Goal: Task Accomplishment & Management: Manage account settings

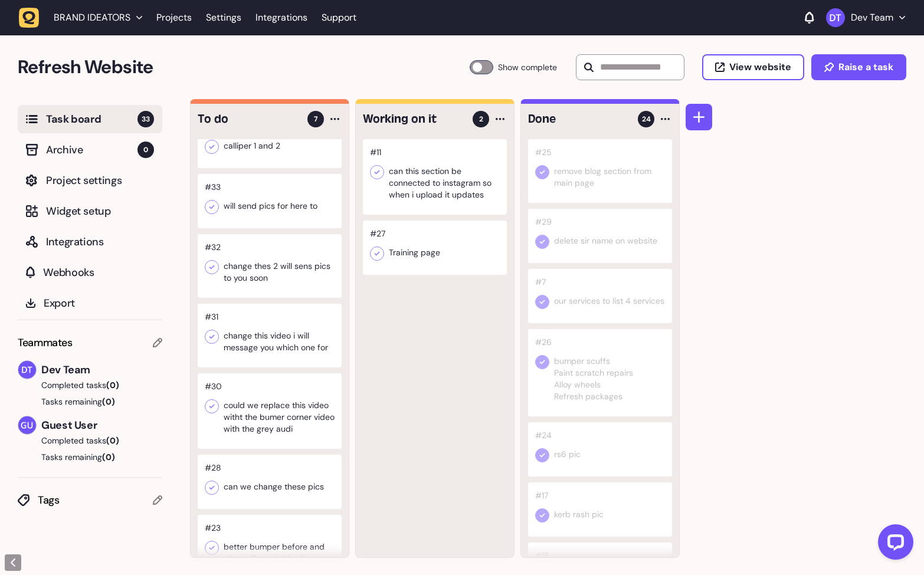
scroll to position [30, 0]
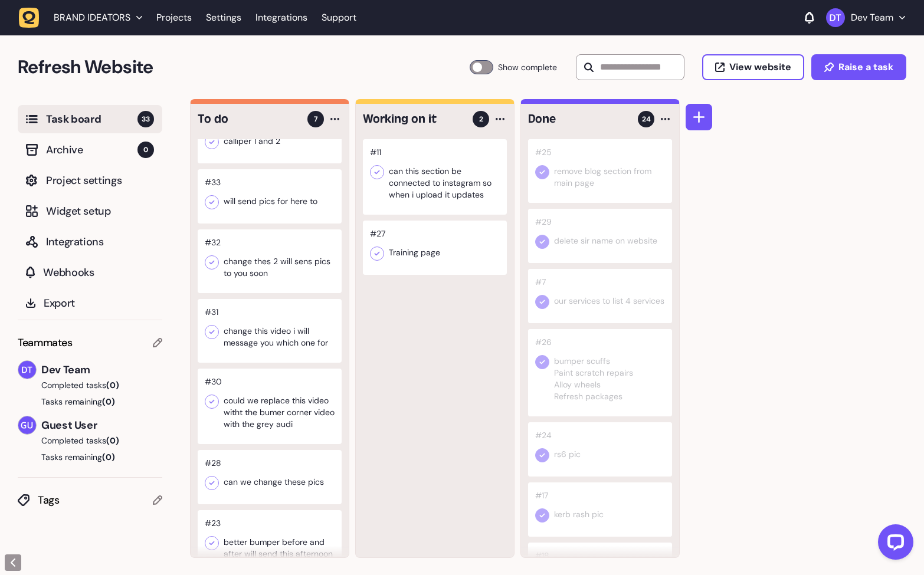
click at [265, 347] on div at bounding box center [270, 331] width 144 height 64
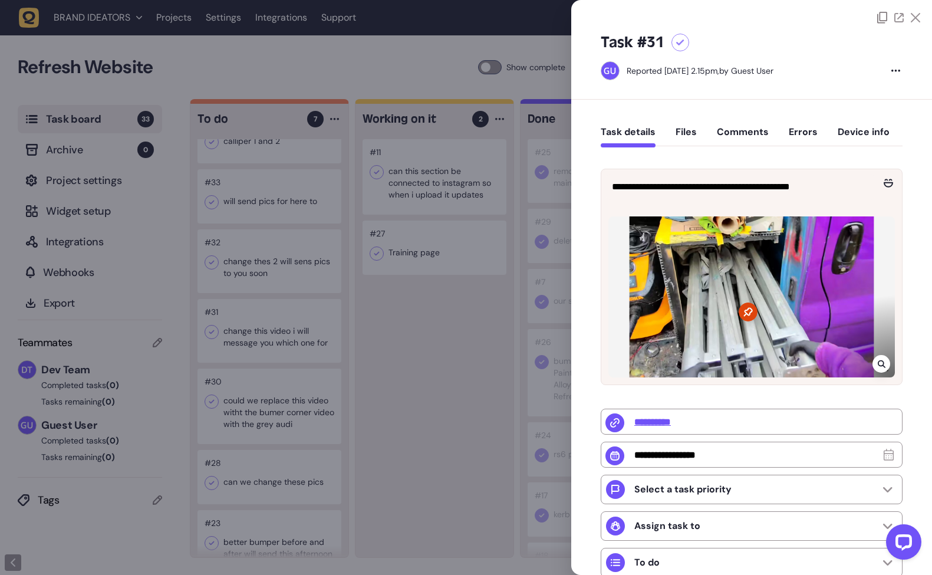
click at [417, 339] on div at bounding box center [466, 287] width 932 height 575
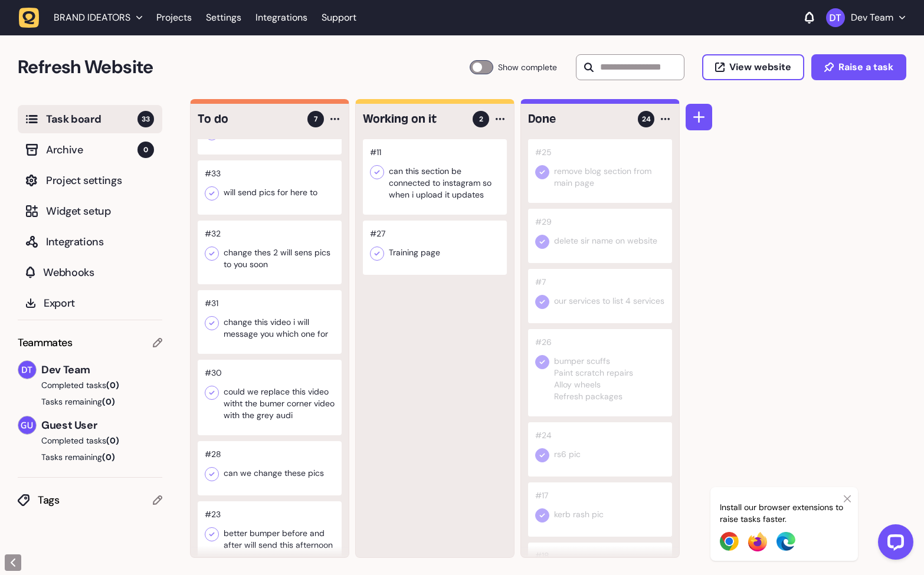
scroll to position [1, 0]
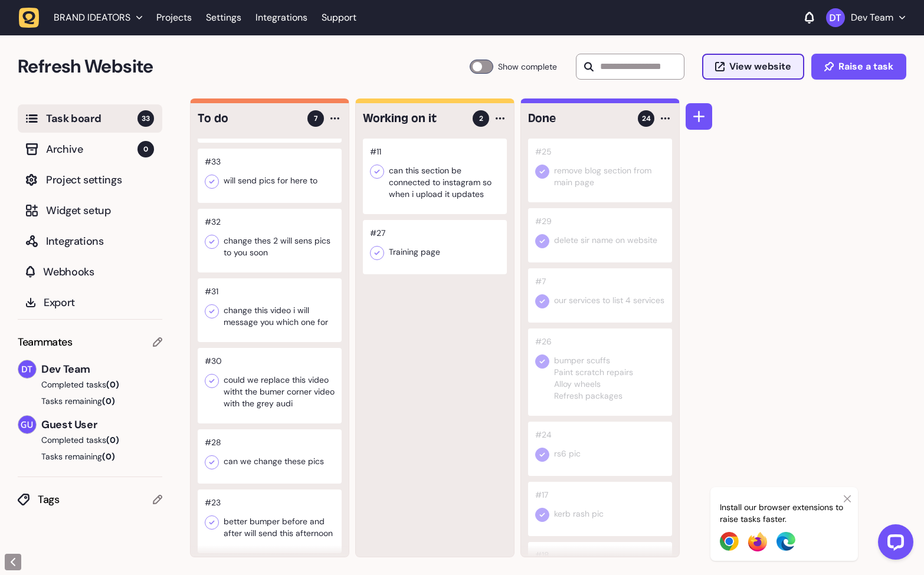
click at [756, 66] on span "View website" at bounding box center [760, 66] width 62 height 9
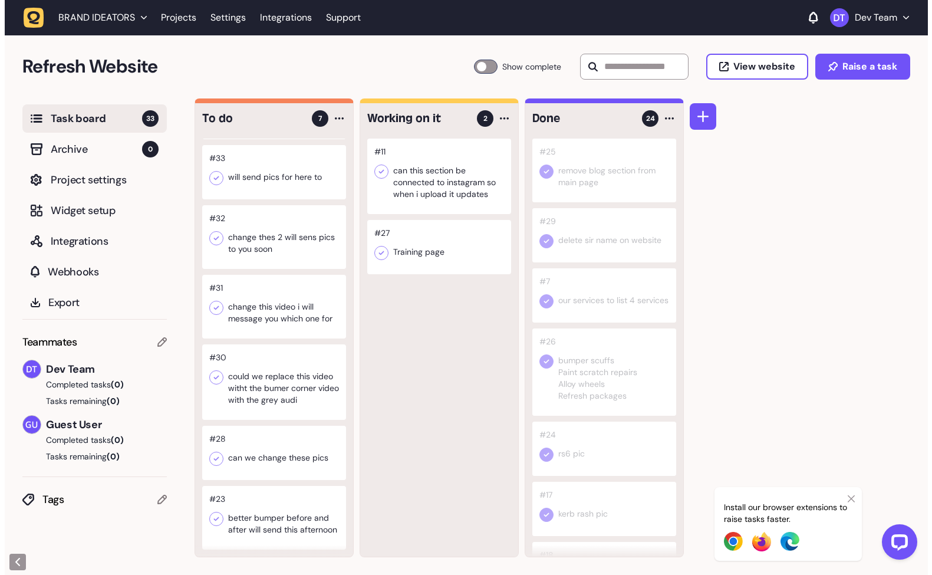
scroll to position [0, 0]
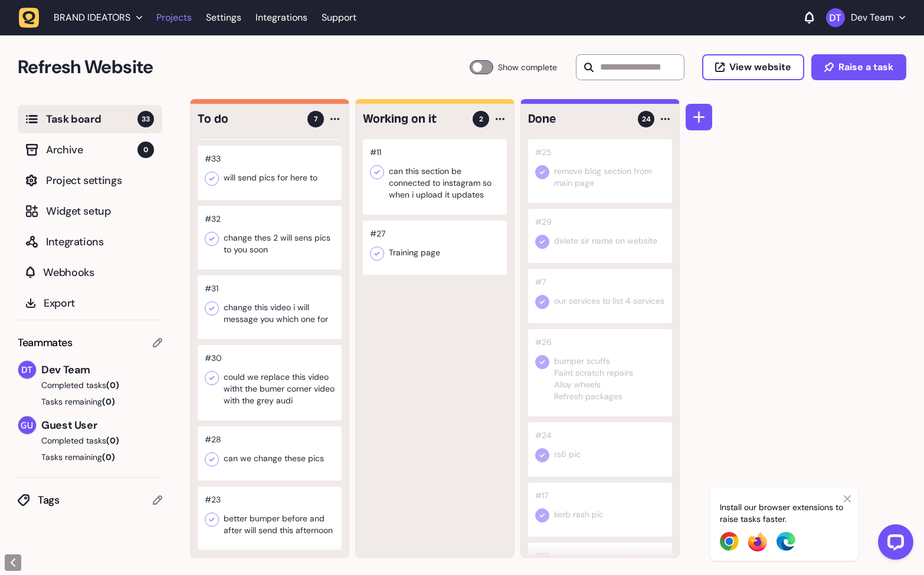
click at [161, 19] on link "Projects" at bounding box center [173, 17] width 35 height 21
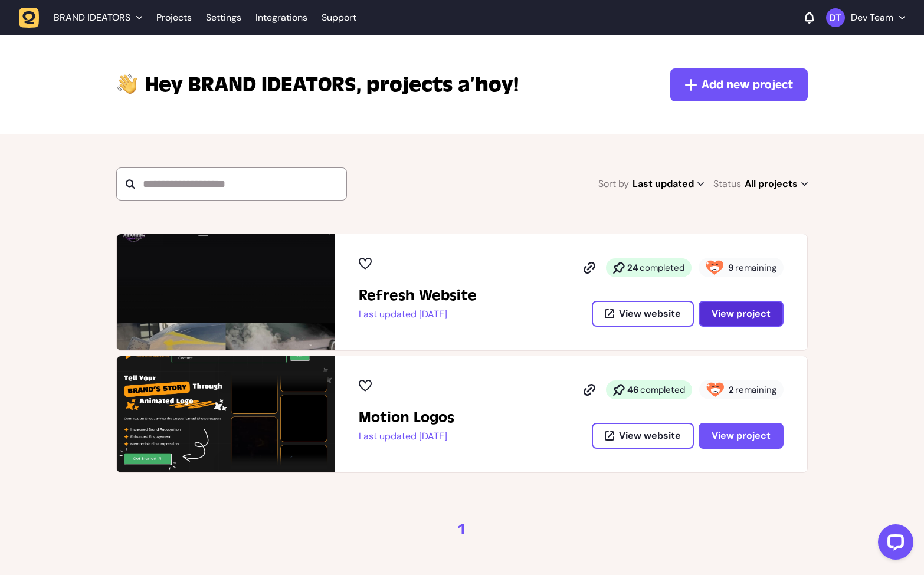
click at [729, 305] on button "View project" at bounding box center [740, 314] width 85 height 26
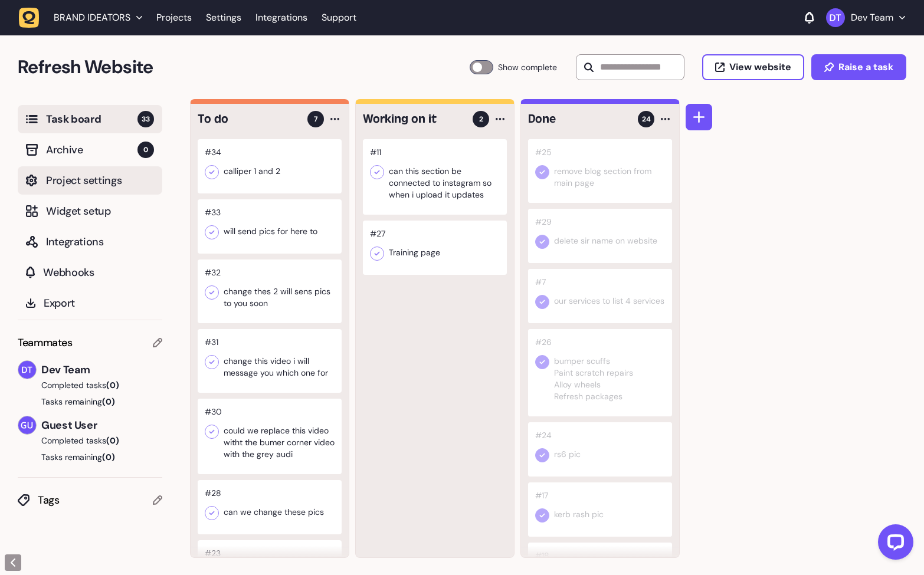
click at [81, 179] on span "Project settings" at bounding box center [100, 180] width 108 height 17
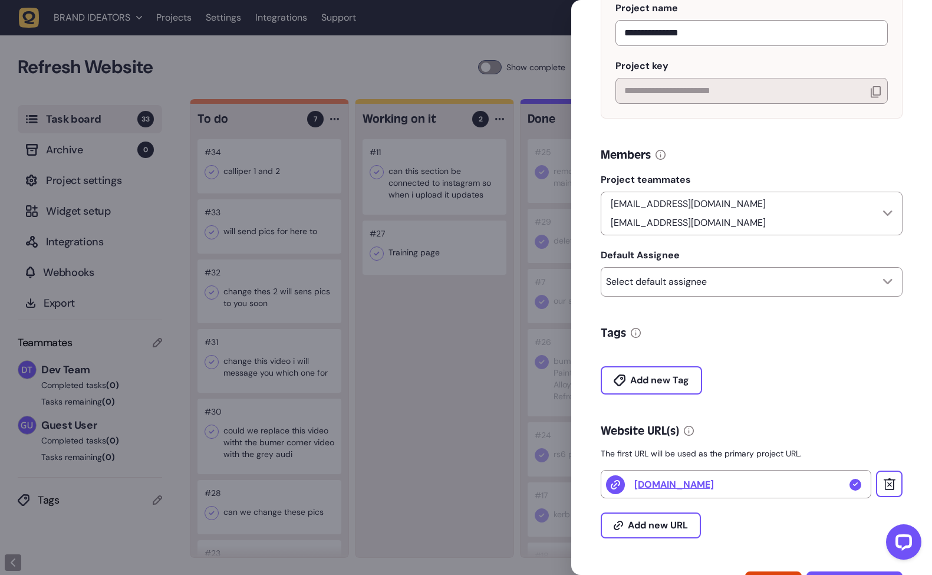
scroll to position [189, 0]
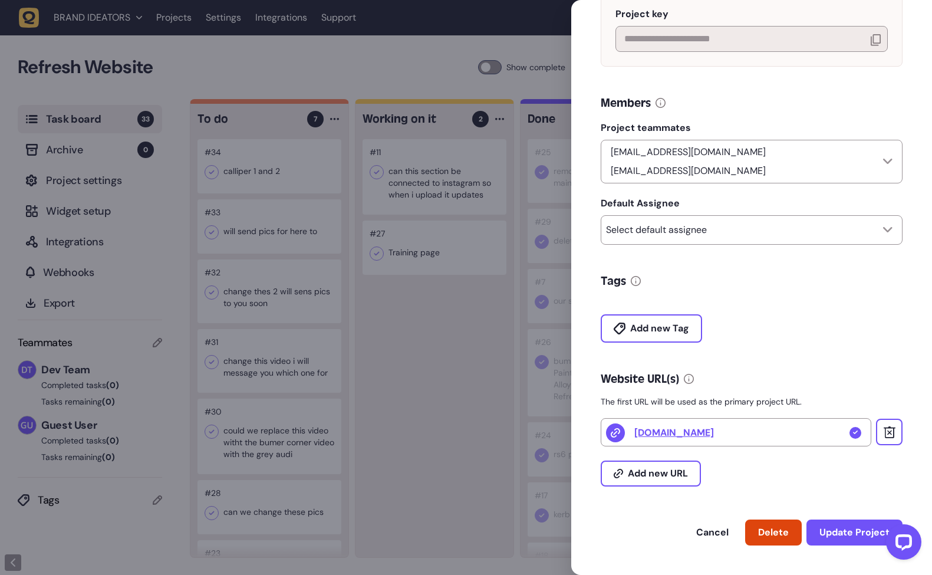
click at [853, 433] on icon at bounding box center [855, 433] width 5 height 4
click at [645, 477] on span "Add new URL" at bounding box center [658, 473] width 60 height 9
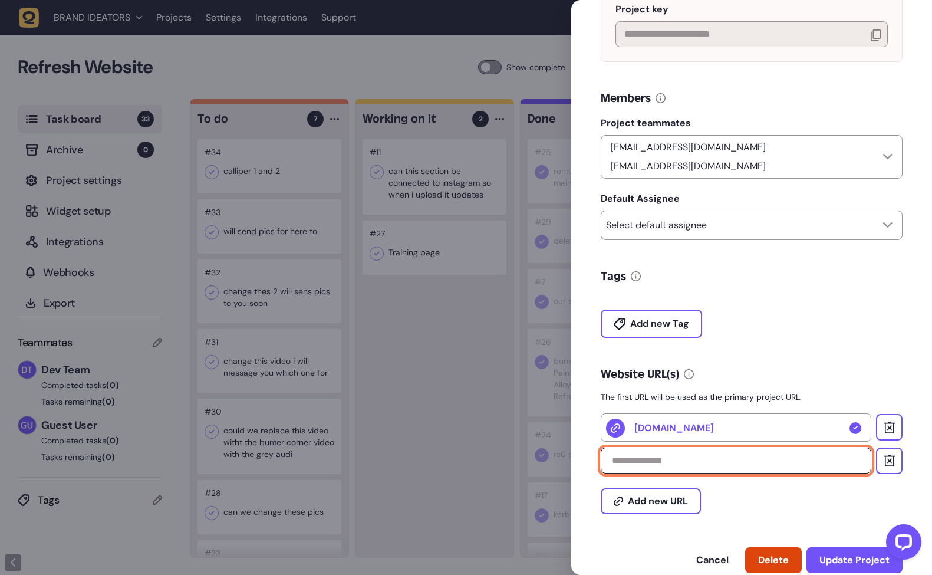
click at [670, 469] on input "text" at bounding box center [736, 461] width 271 height 26
type input "**********"
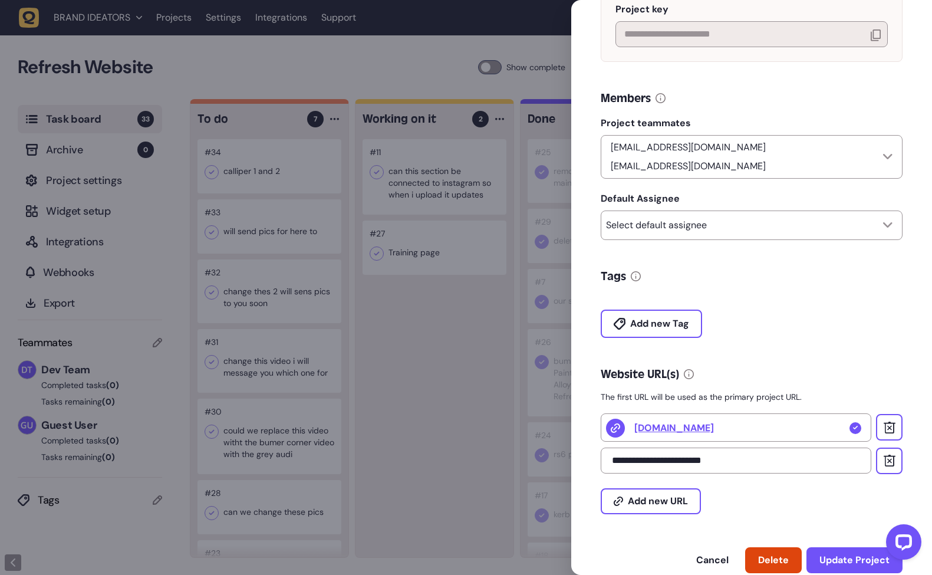
click at [806, 492] on div "Add new URL" at bounding box center [752, 494] width 302 height 40
click at [856, 433] on div at bounding box center [856, 428] width 12 height 12
click at [893, 433] on button at bounding box center [889, 427] width 27 height 27
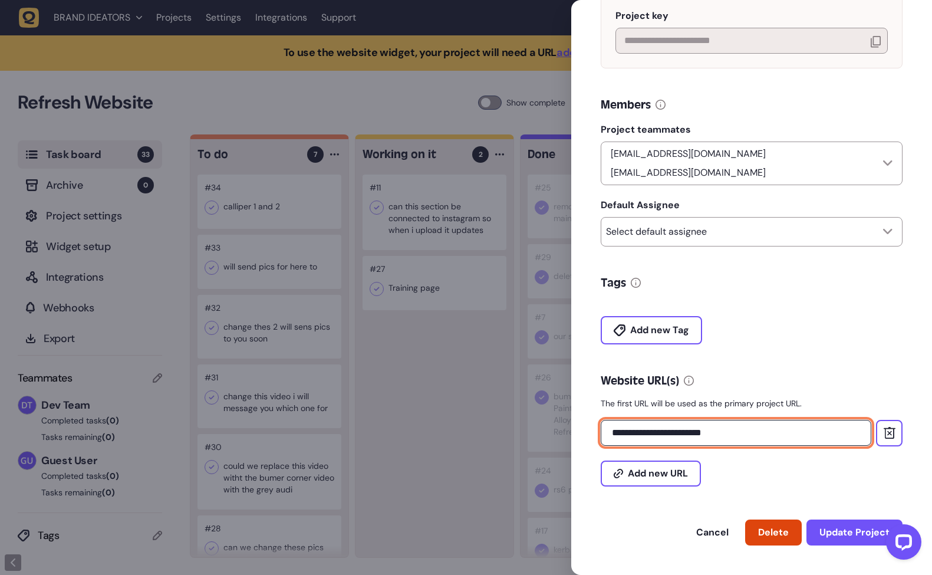
drag, startPoint x: 771, startPoint y: 438, endPoint x: 761, endPoint y: 438, distance: 9.5
click at [770, 438] on input "**********" at bounding box center [736, 433] width 271 height 26
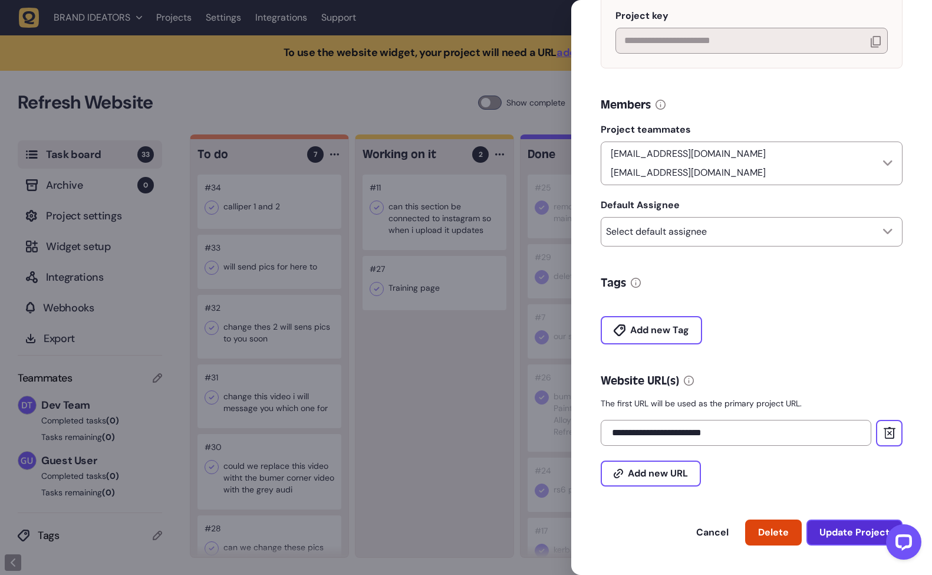
click at [855, 536] on span "Update Project" at bounding box center [855, 532] width 70 height 12
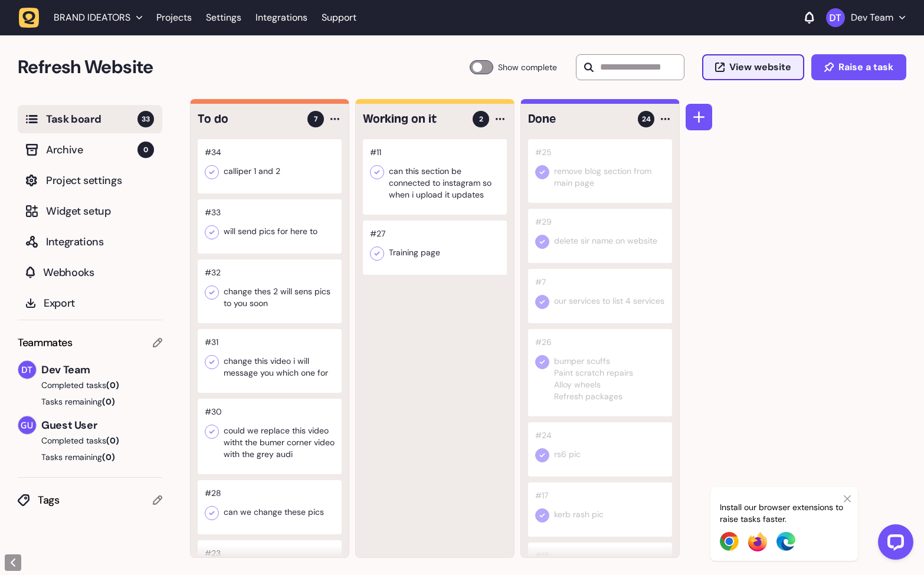
click at [746, 75] on button "View website" at bounding box center [753, 67] width 102 height 26
click at [113, 187] on span "Project settings" at bounding box center [100, 180] width 108 height 17
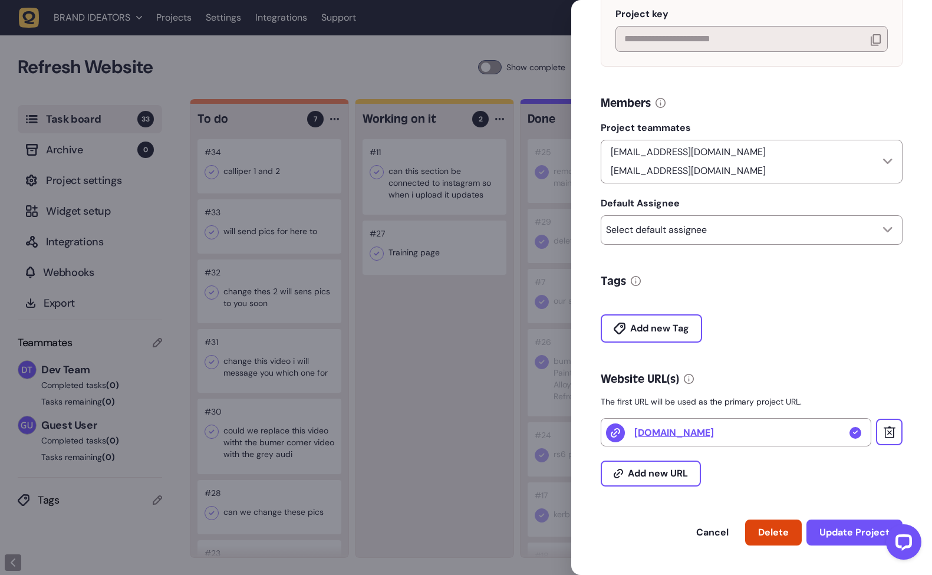
scroll to position [102, 0]
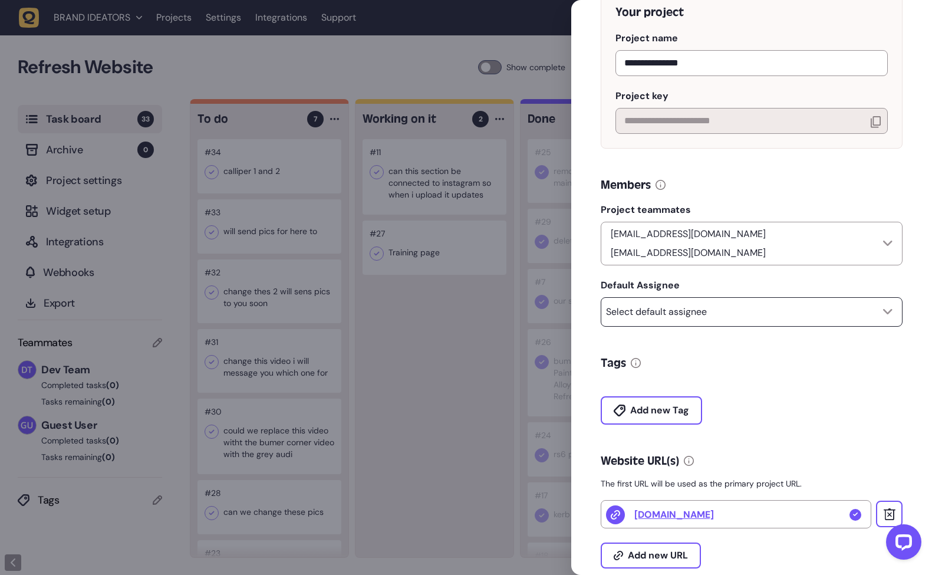
click at [875, 314] on div "Select default assignee" at bounding box center [752, 311] width 302 height 29
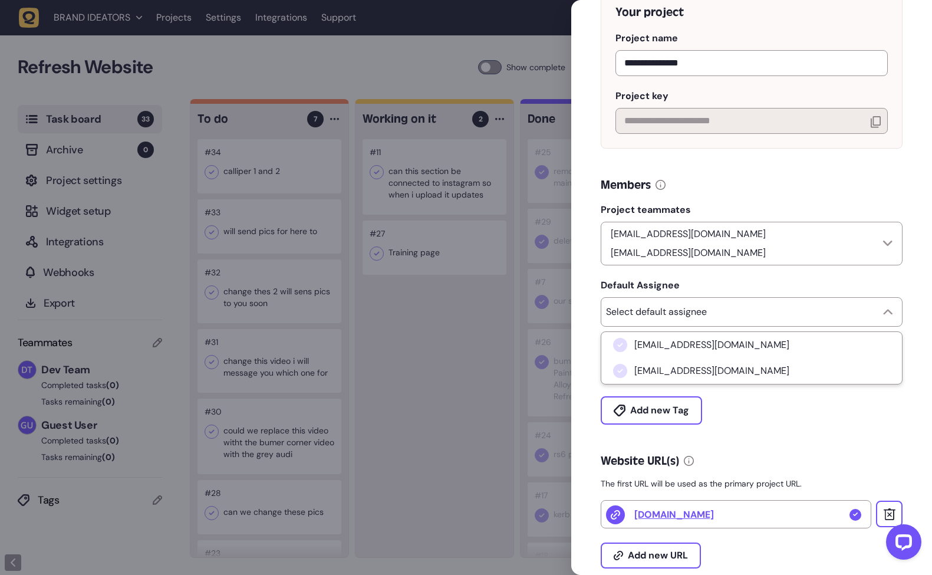
click at [841, 418] on div "Add new Tag" at bounding box center [752, 403] width 302 height 42
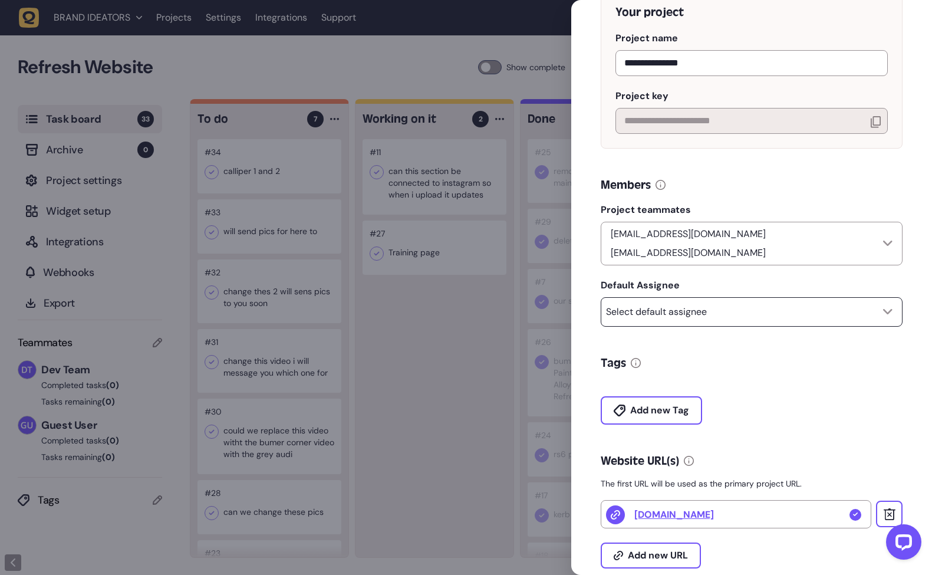
click at [747, 316] on div "Select default assignee" at bounding box center [752, 311] width 302 height 29
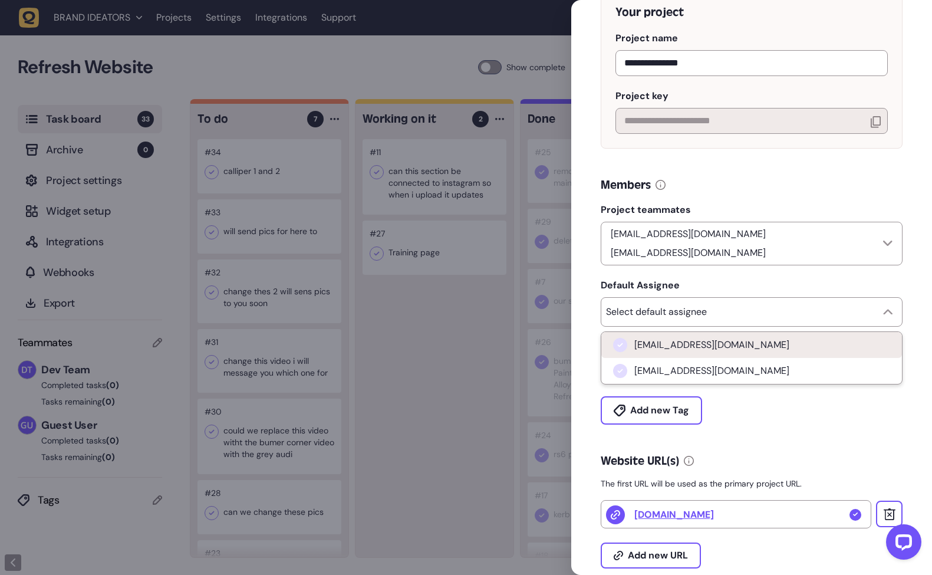
click at [615, 349] on icon at bounding box center [621, 345] width 12 height 12
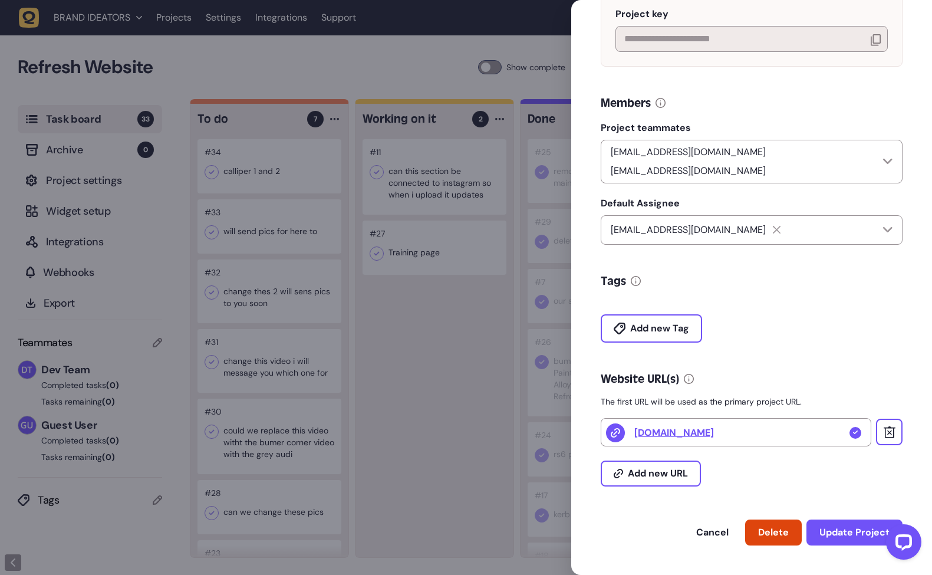
scroll to position [0, 0]
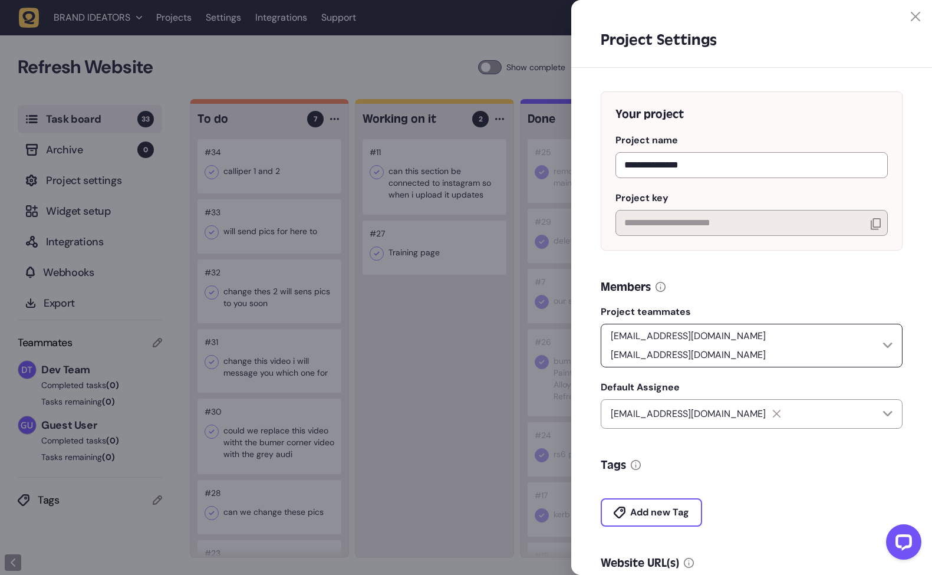
click at [879, 349] on div "admin@brandideators.com feedback.qualityhive@gmail.com" at bounding box center [744, 345] width 277 height 33
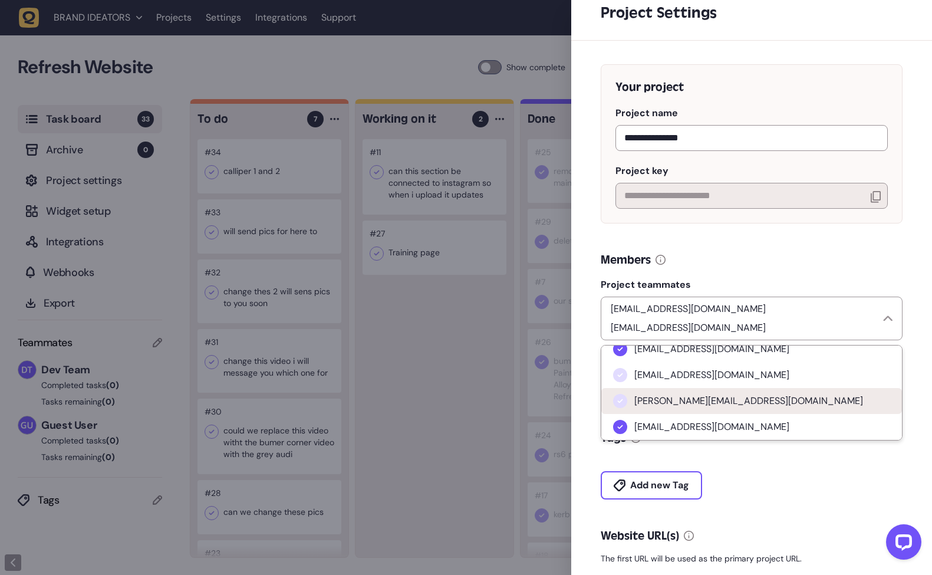
scroll to position [30, 0]
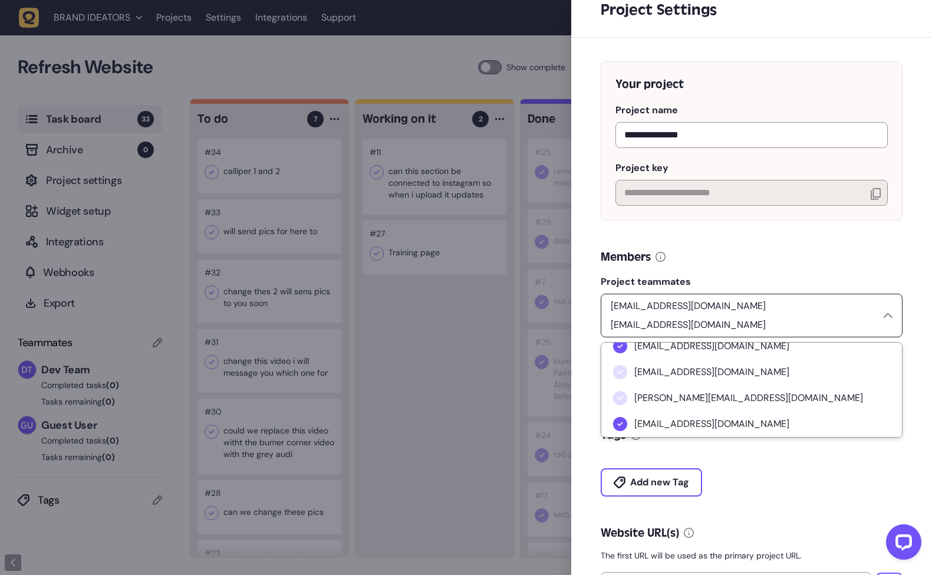
click at [889, 317] on div at bounding box center [887, 315] width 9 height 5
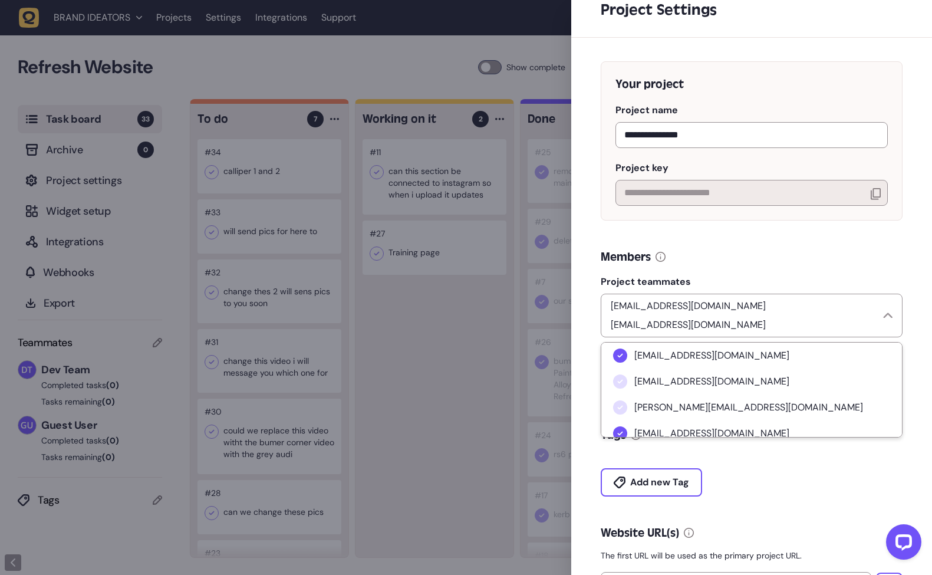
click at [863, 257] on div "Members" at bounding box center [752, 257] width 302 height 17
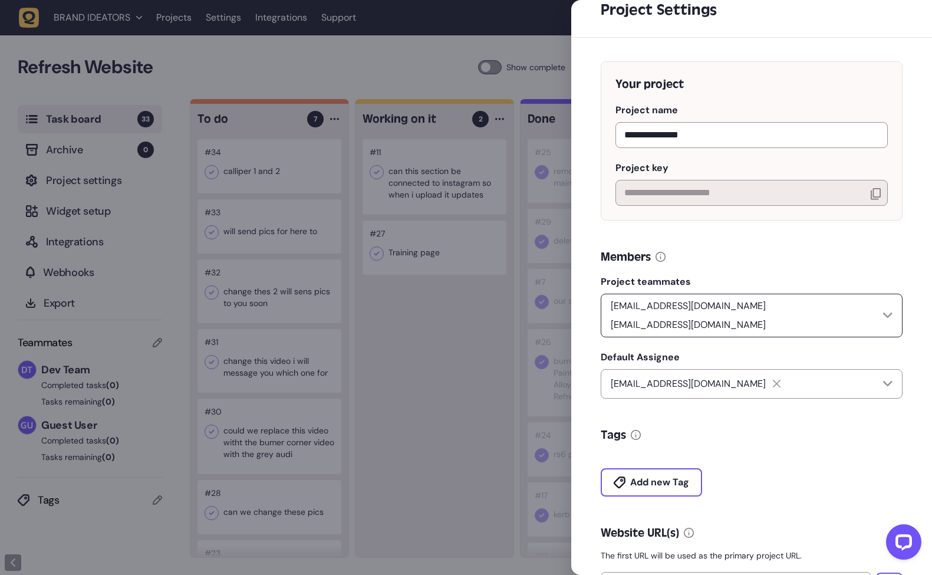
click at [889, 310] on div "admin@brandideators.com feedback.qualityhive@gmail.com" at bounding box center [752, 316] width 302 height 44
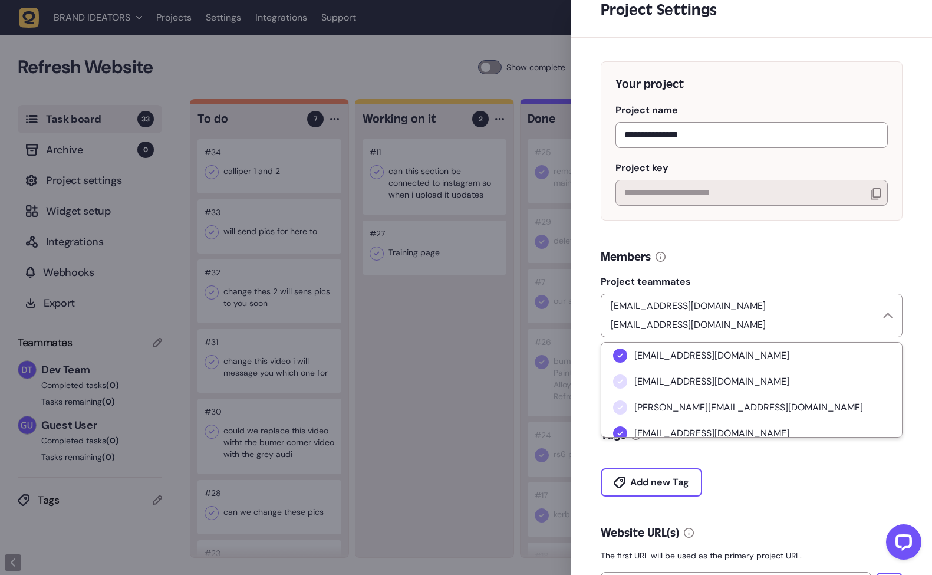
click at [873, 262] on div "Members" at bounding box center [752, 257] width 302 height 17
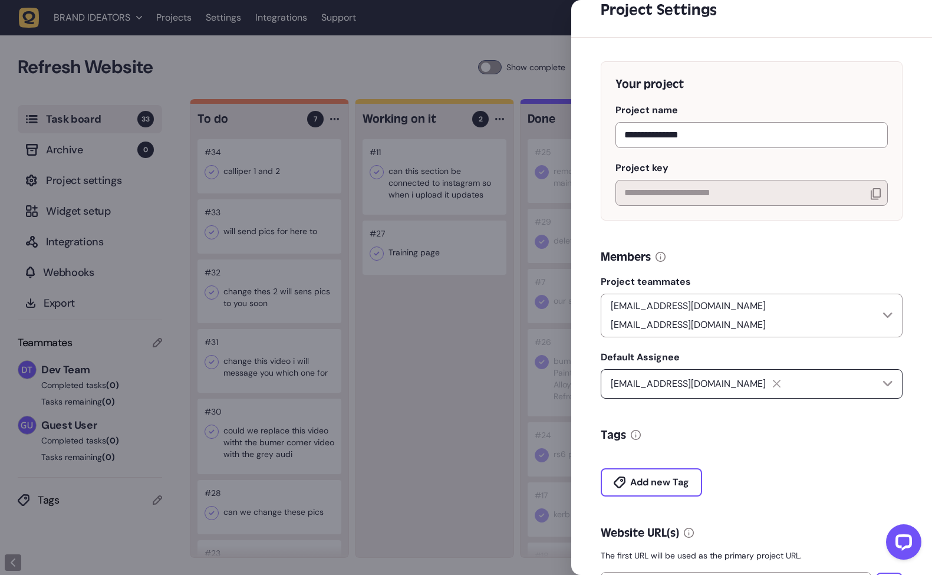
scroll to position [189, 0]
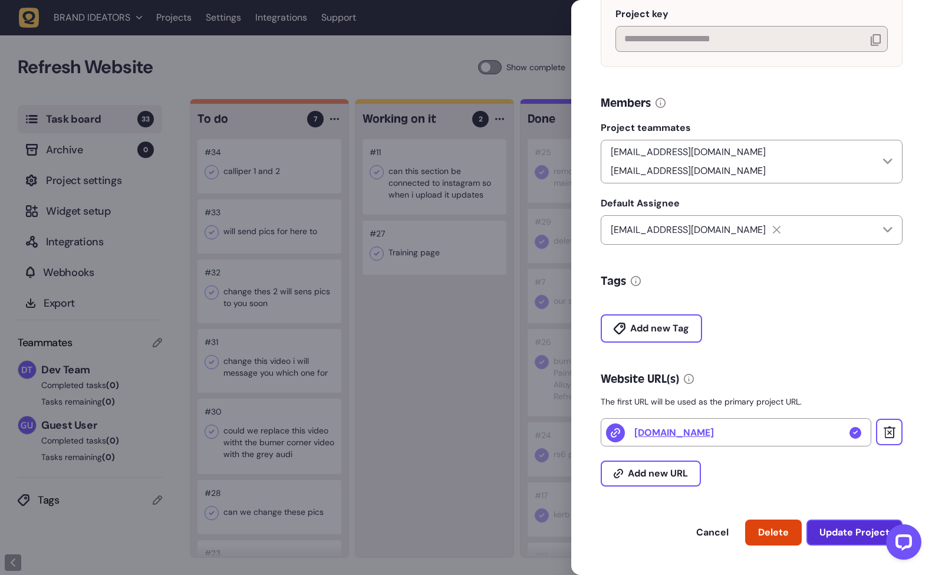
click at [846, 530] on span "Update Project" at bounding box center [855, 532] width 70 height 12
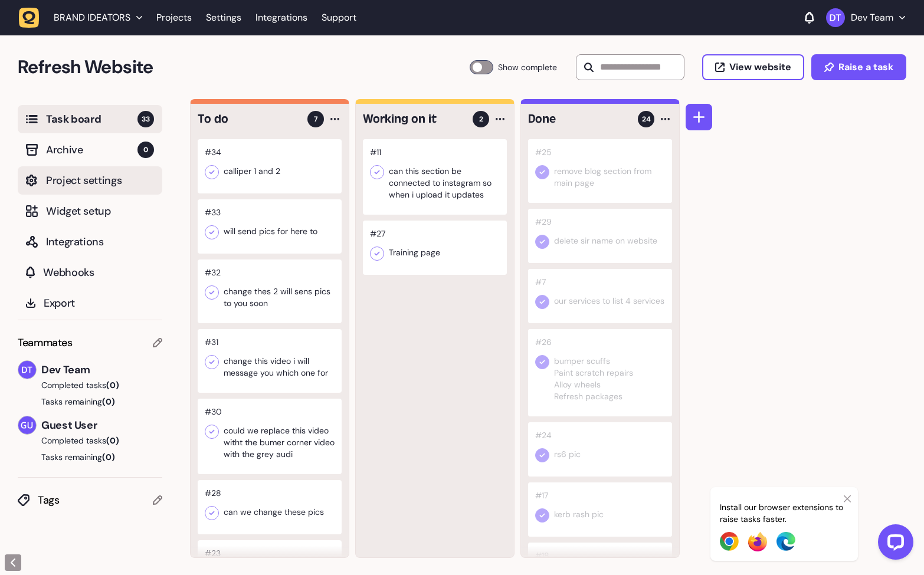
click at [90, 185] on span "Project settings" at bounding box center [100, 180] width 108 height 17
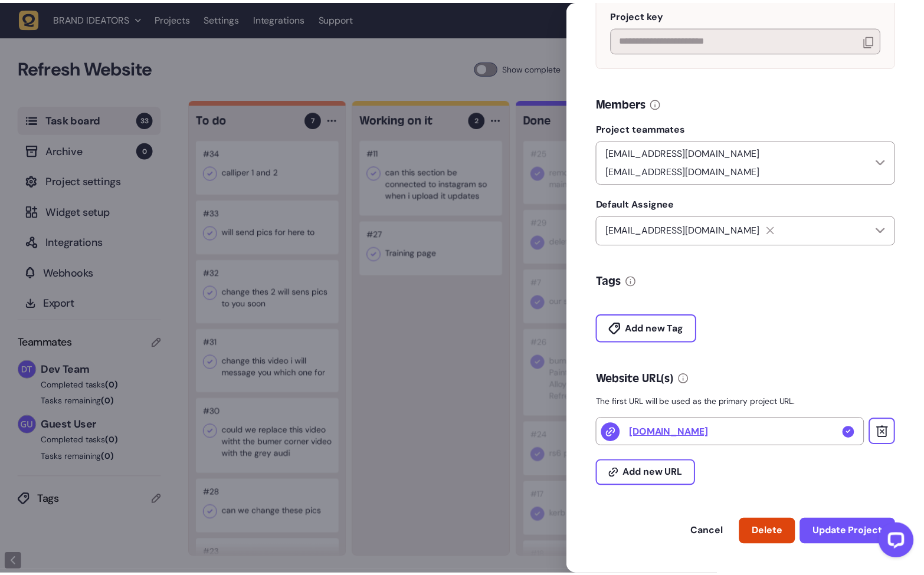
scroll to position [0, 0]
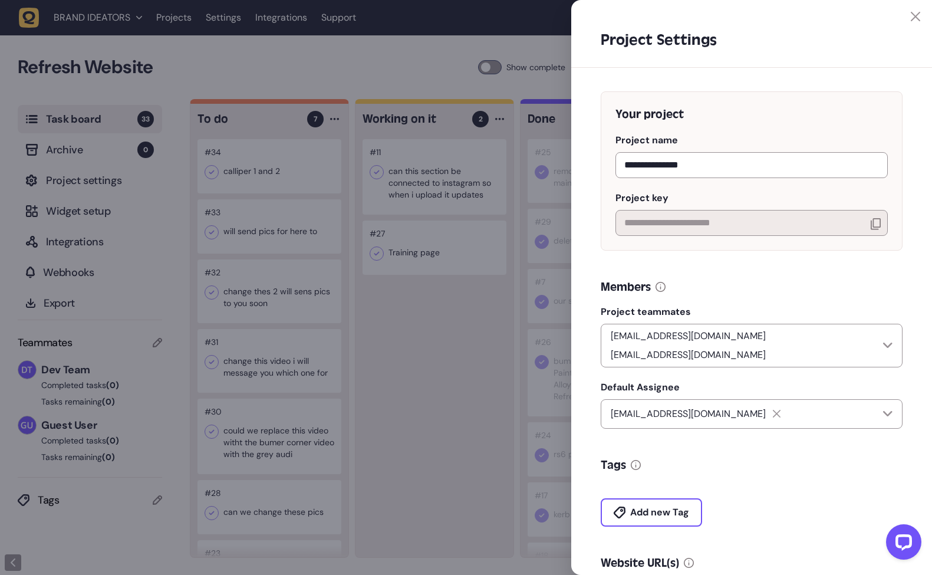
click at [914, 12] on icon at bounding box center [915, 16] width 9 height 9
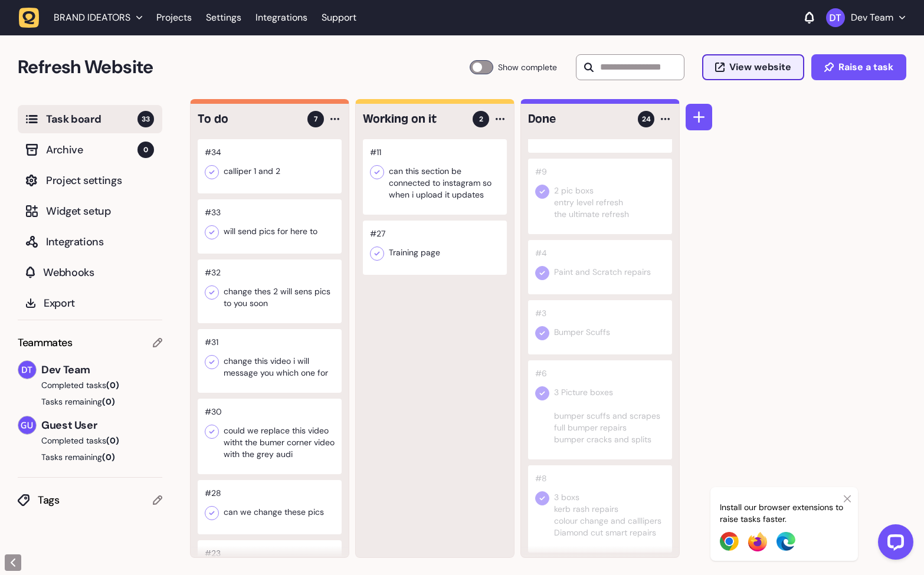
click at [751, 60] on button "View website" at bounding box center [753, 67] width 102 height 26
click at [272, 235] on div at bounding box center [270, 226] width 144 height 54
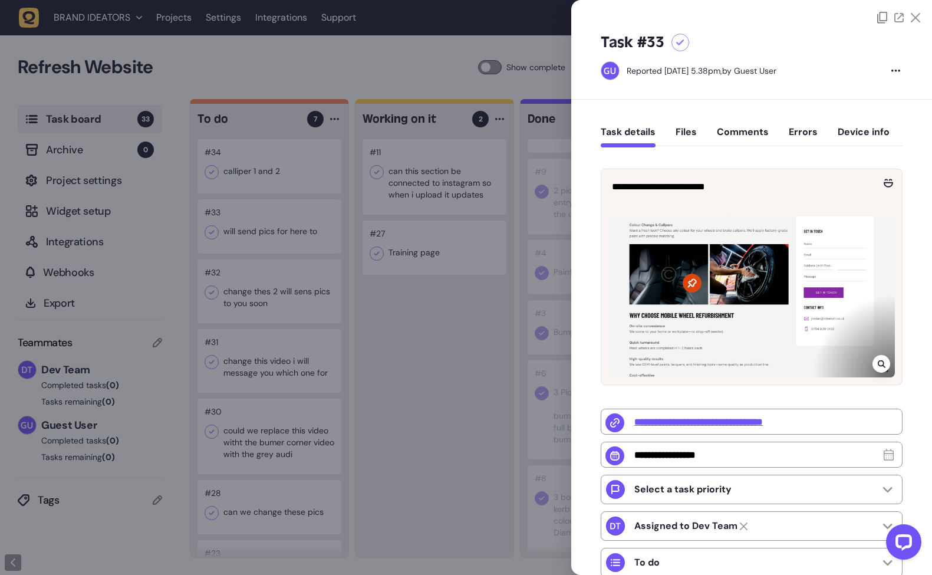
click at [751, 137] on button "Comments" at bounding box center [743, 136] width 52 height 21
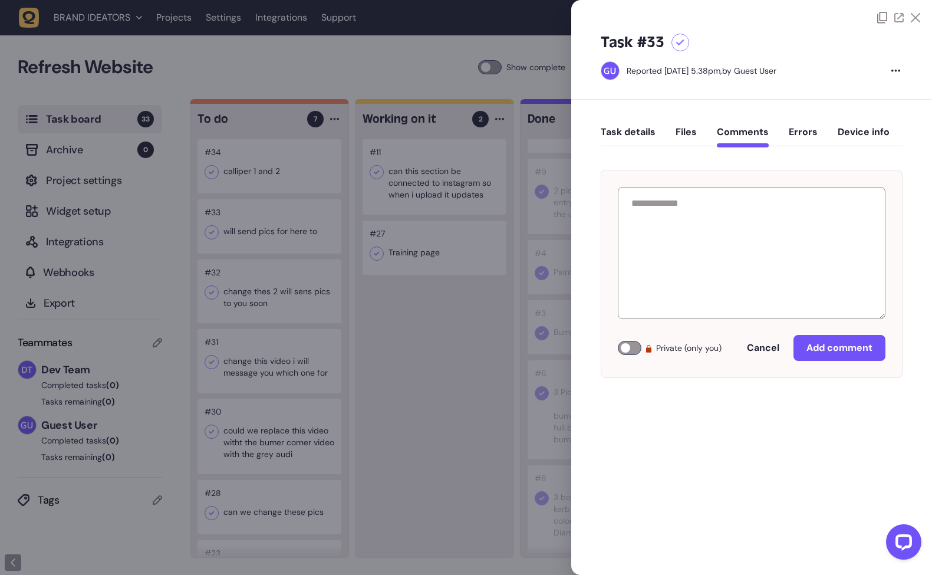
click at [700, 135] on div "Task details Files Comments Errors Device info" at bounding box center [752, 134] width 302 height 35
click at [663, 138] on div "Task details Files Comments Errors Device info" at bounding box center [752, 134] width 302 height 35
click at [681, 134] on button "Files" at bounding box center [686, 136] width 21 height 21
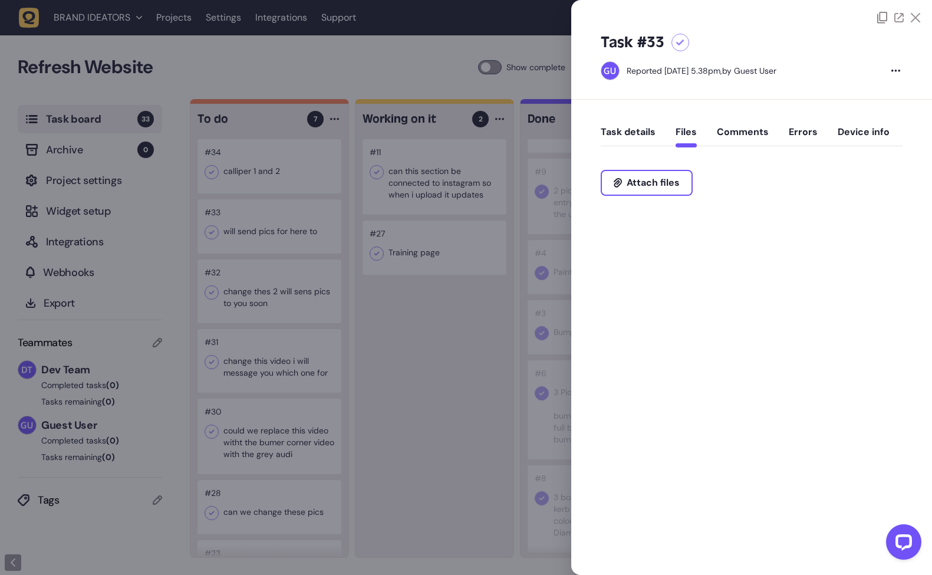
click at [633, 132] on button "Task details" at bounding box center [628, 136] width 55 height 21
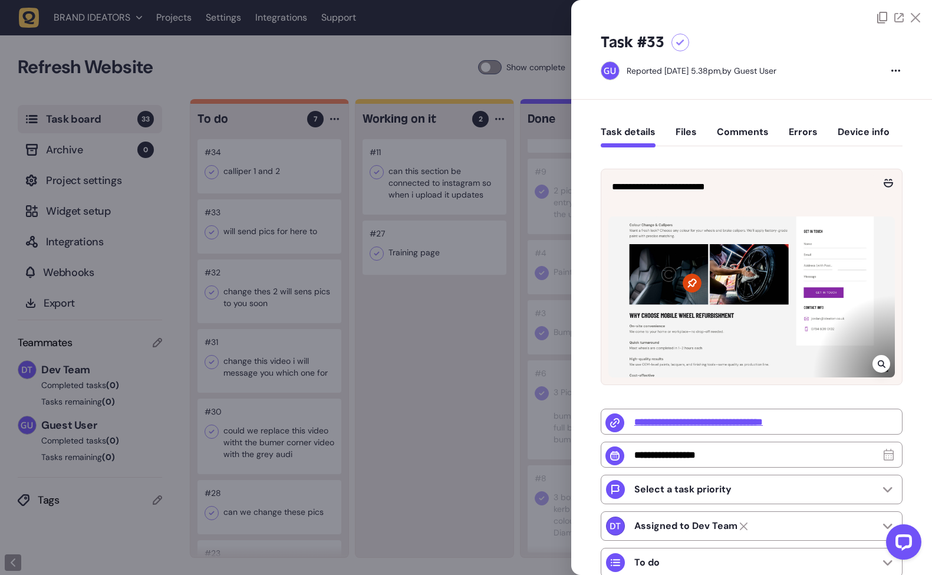
click at [745, 133] on button "Comments" at bounding box center [743, 136] width 52 height 21
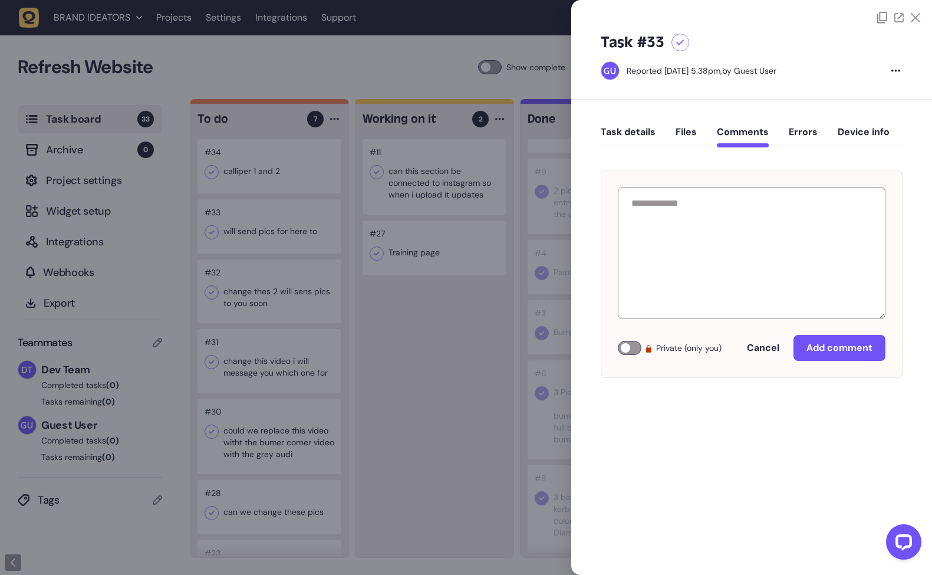
click at [789, 133] on button "Errors" at bounding box center [803, 136] width 29 height 21
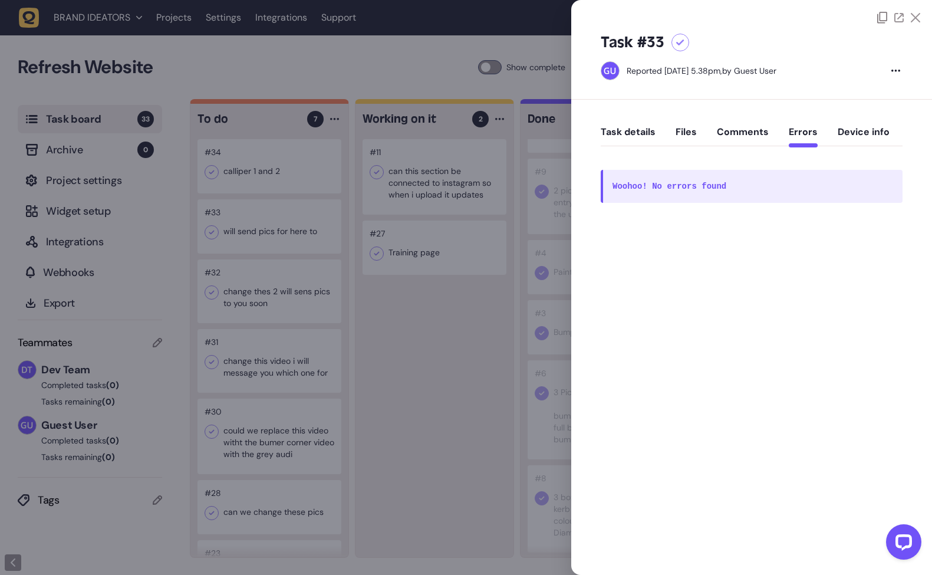
click at [645, 138] on button "Task details" at bounding box center [628, 136] width 55 height 21
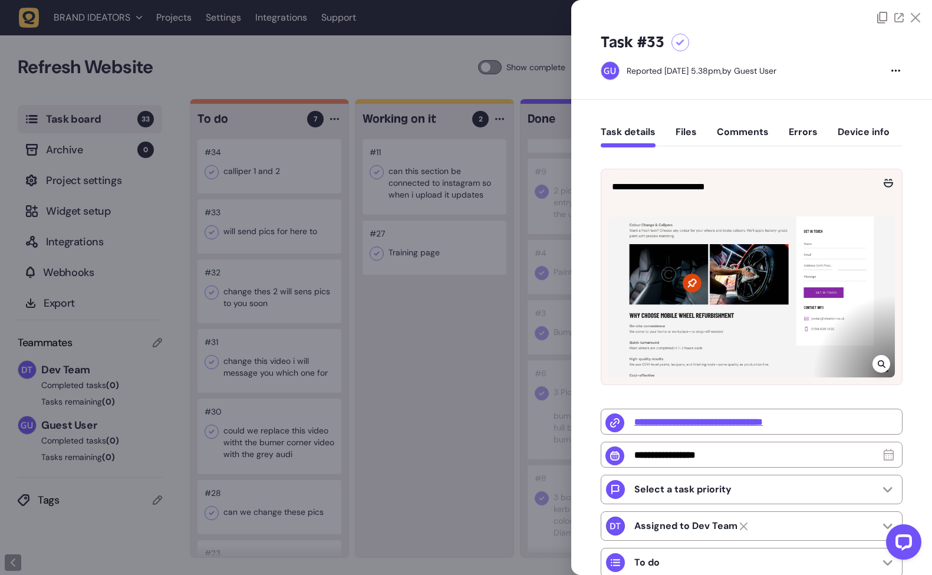
click at [451, 346] on div at bounding box center [466, 287] width 932 height 575
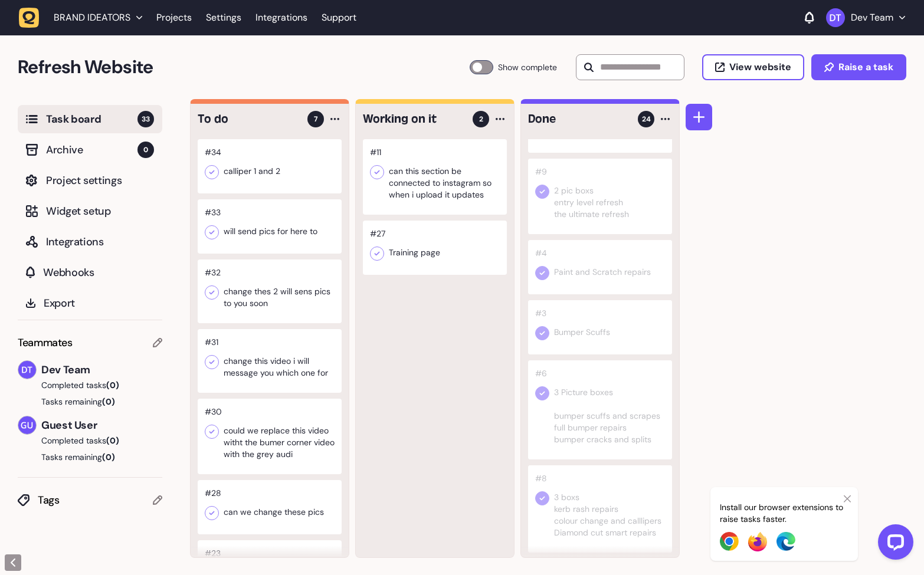
click at [277, 374] on div at bounding box center [270, 361] width 144 height 64
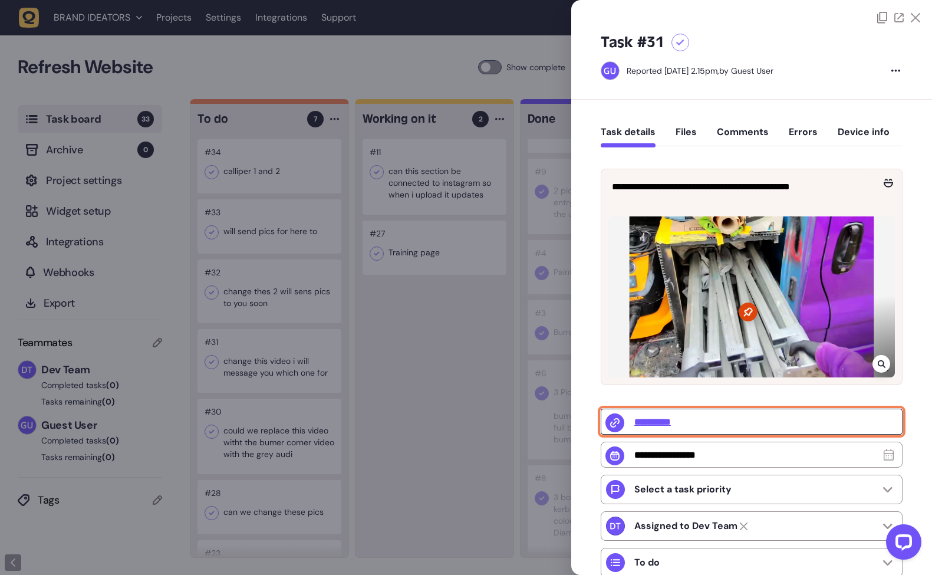
click at [662, 420] on input "**********" at bounding box center [752, 422] width 302 height 26
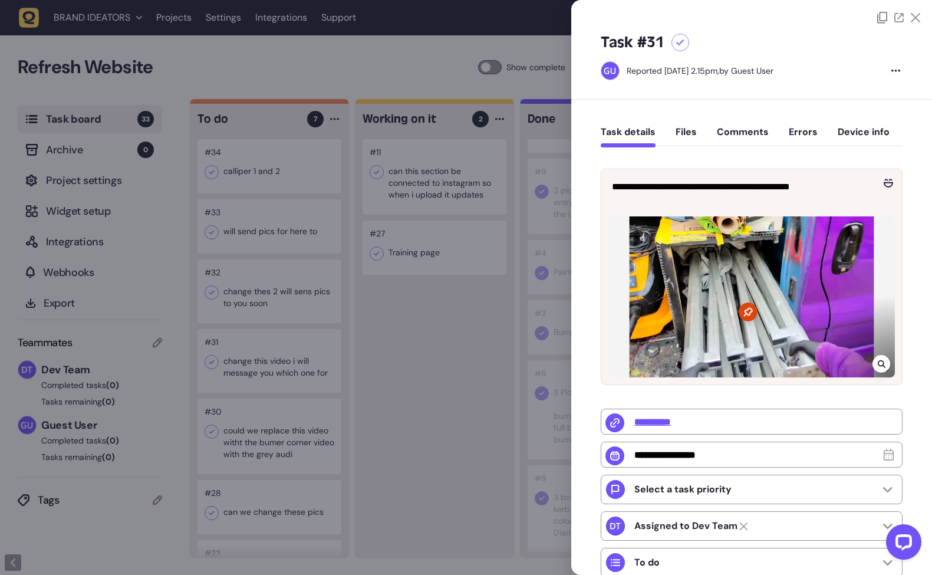
click at [411, 327] on div at bounding box center [466, 287] width 932 height 575
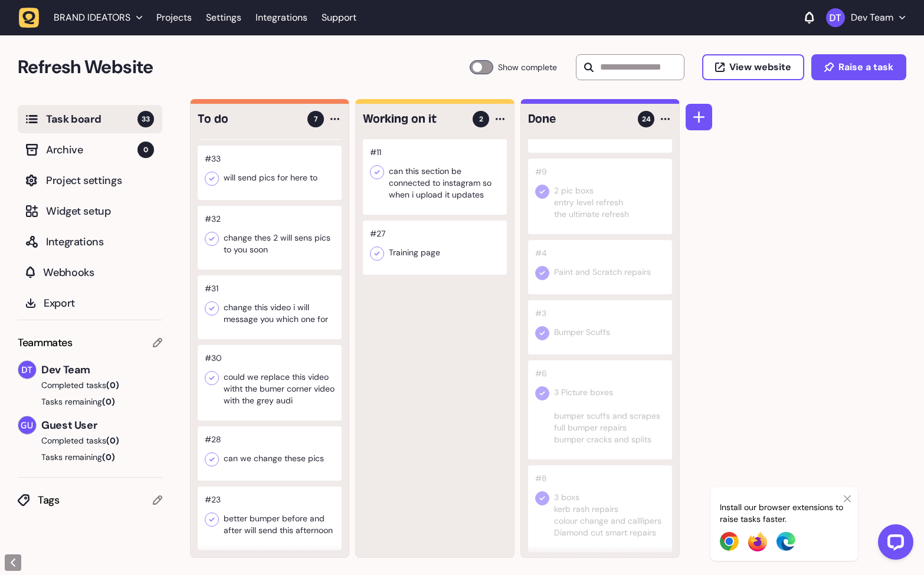
scroll to position [1, 0]
click at [271, 515] on div at bounding box center [270, 518] width 144 height 64
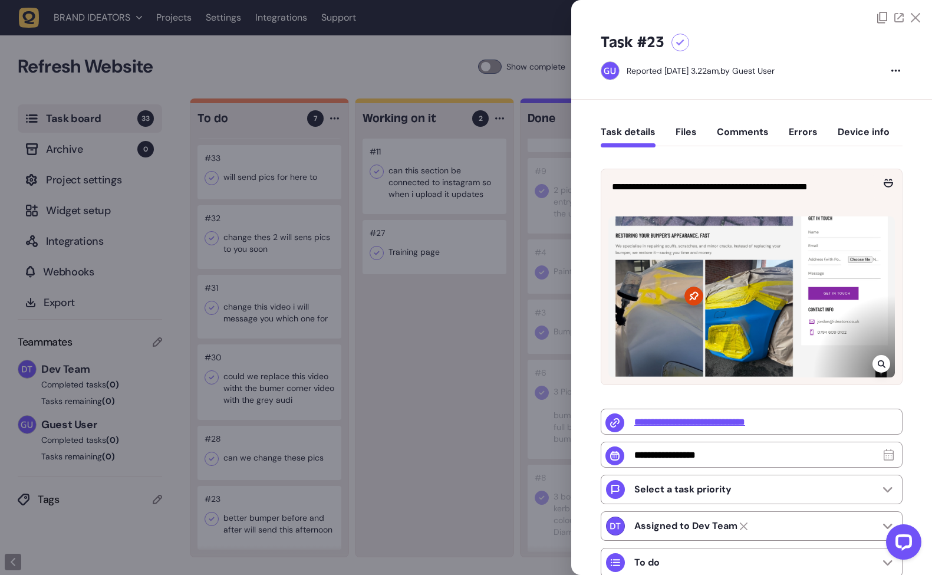
click at [450, 442] on div at bounding box center [466, 287] width 932 height 575
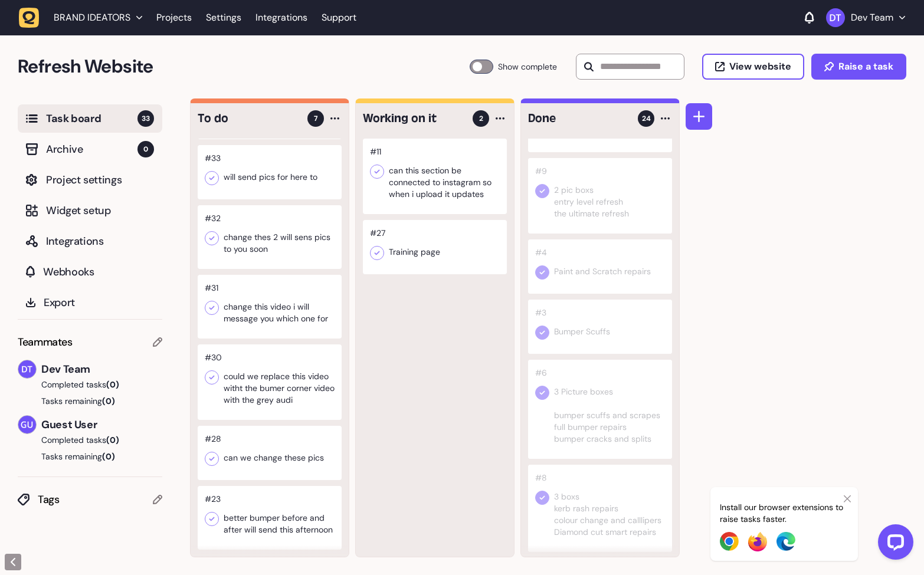
click at [285, 455] on div at bounding box center [270, 453] width 144 height 54
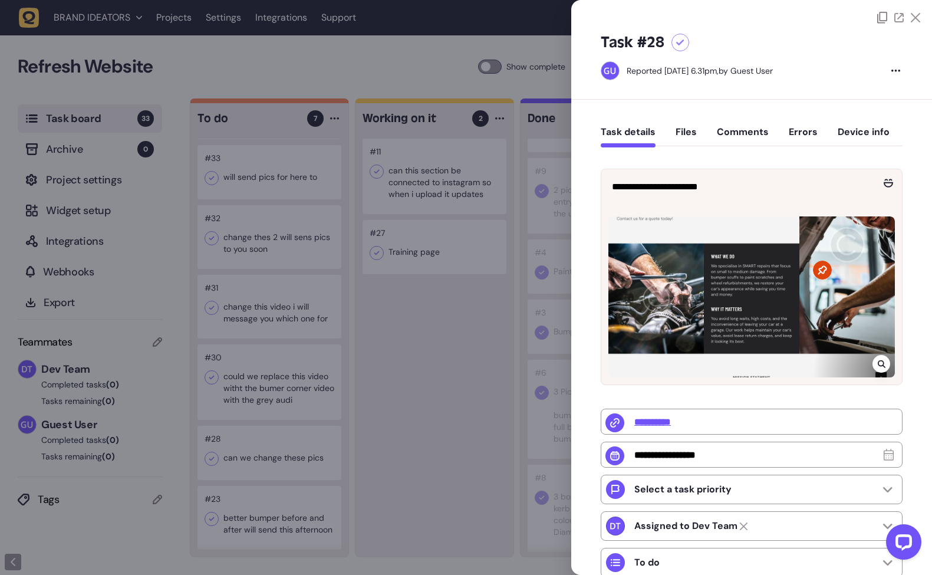
click at [273, 443] on div at bounding box center [466, 287] width 932 height 575
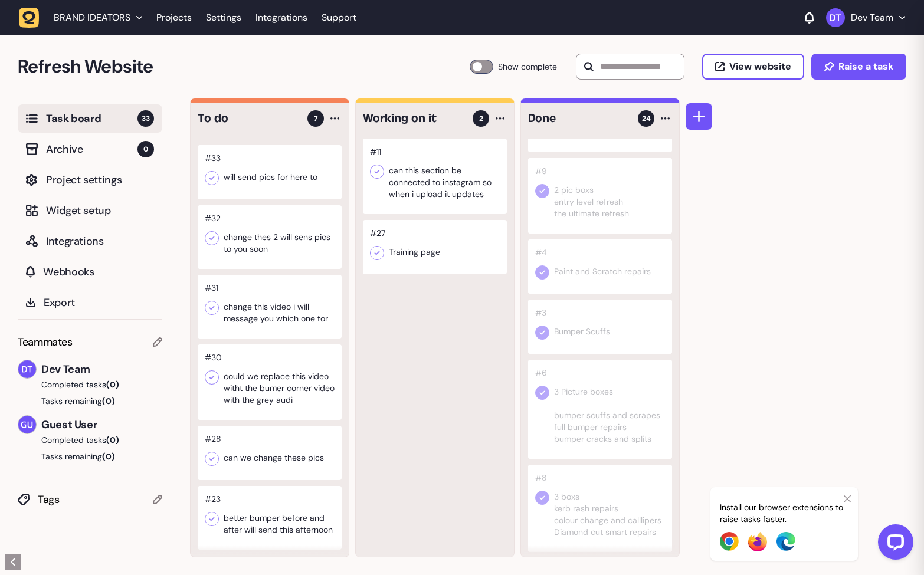
click at [213, 457] on icon at bounding box center [211, 459] width 5 height 4
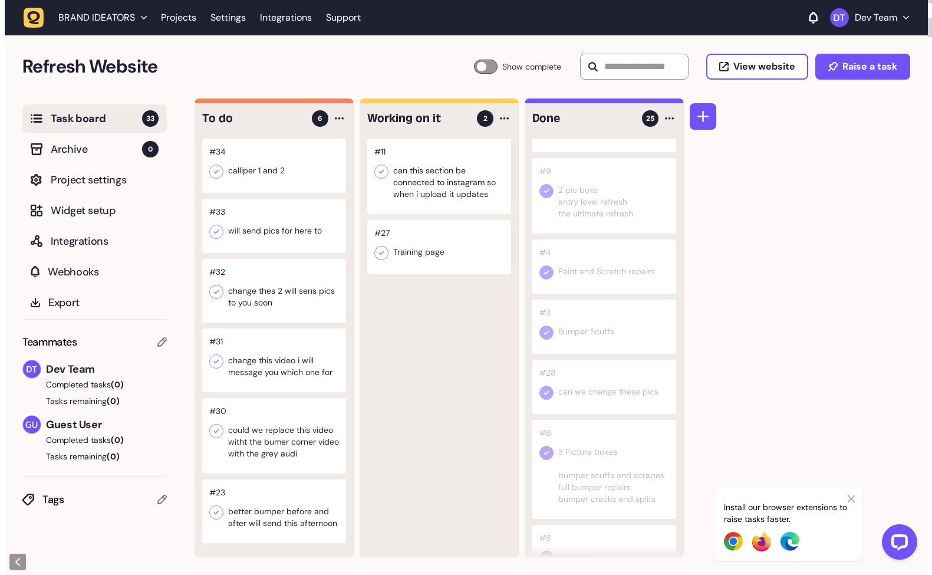
scroll to position [5, 0]
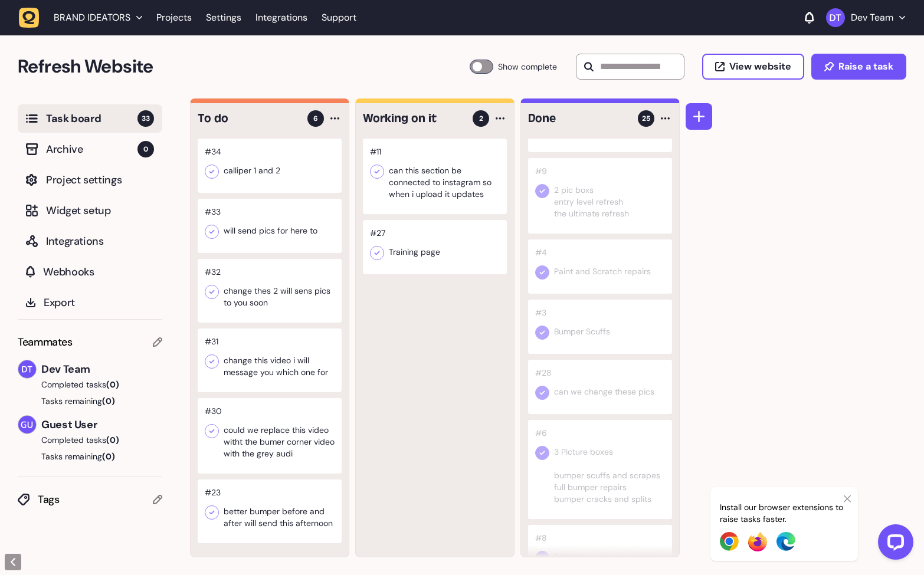
click at [284, 443] on div at bounding box center [270, 435] width 144 height 75
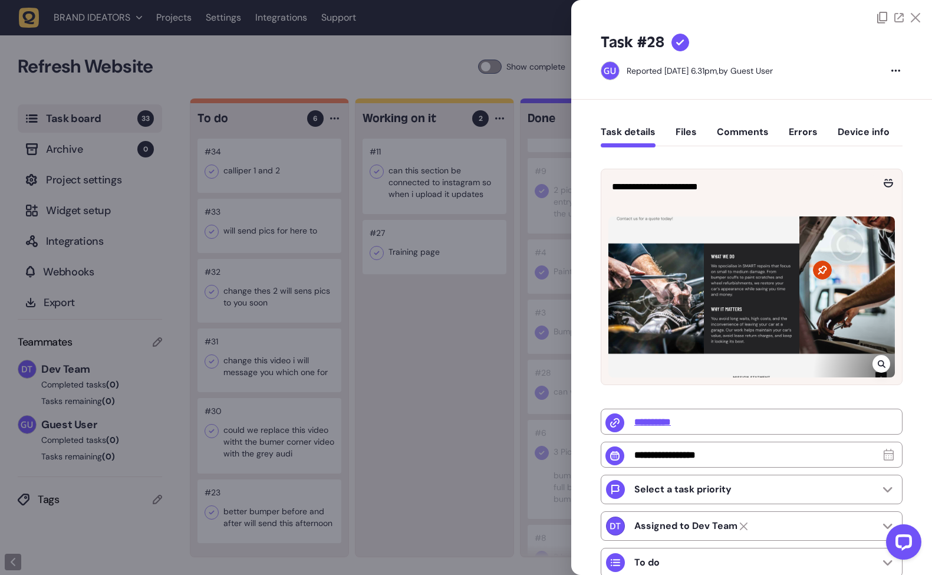
type input "*"
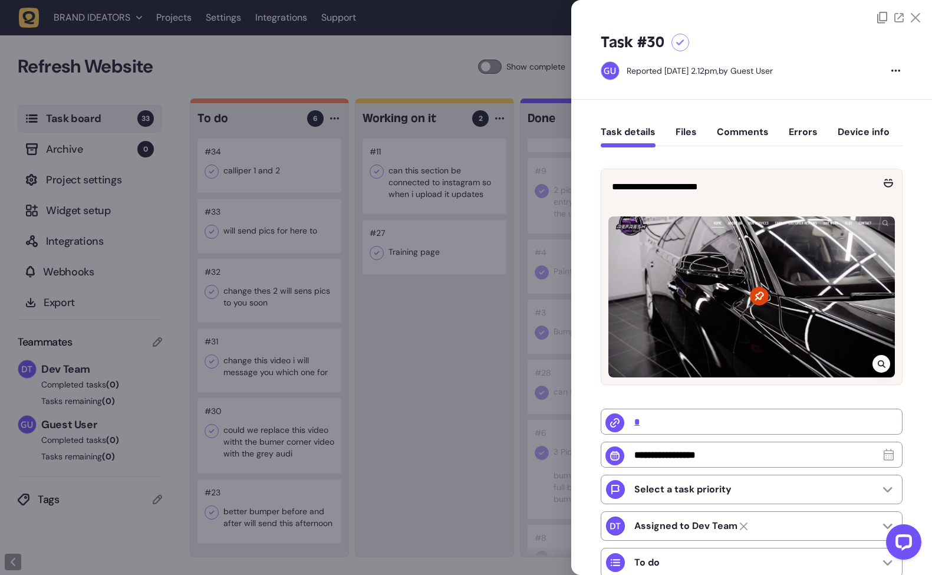
click at [415, 414] on div at bounding box center [466, 287] width 932 height 575
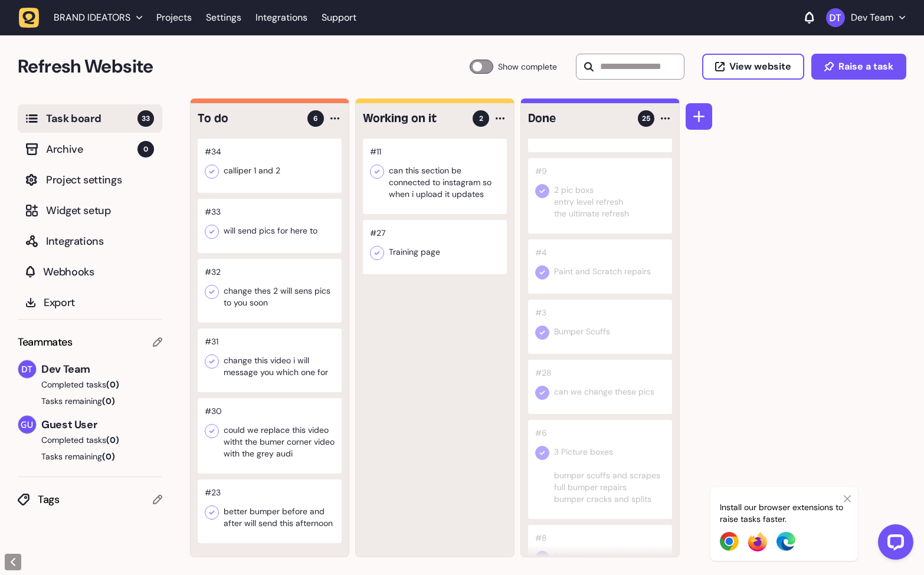
click at [267, 364] on div at bounding box center [270, 360] width 144 height 64
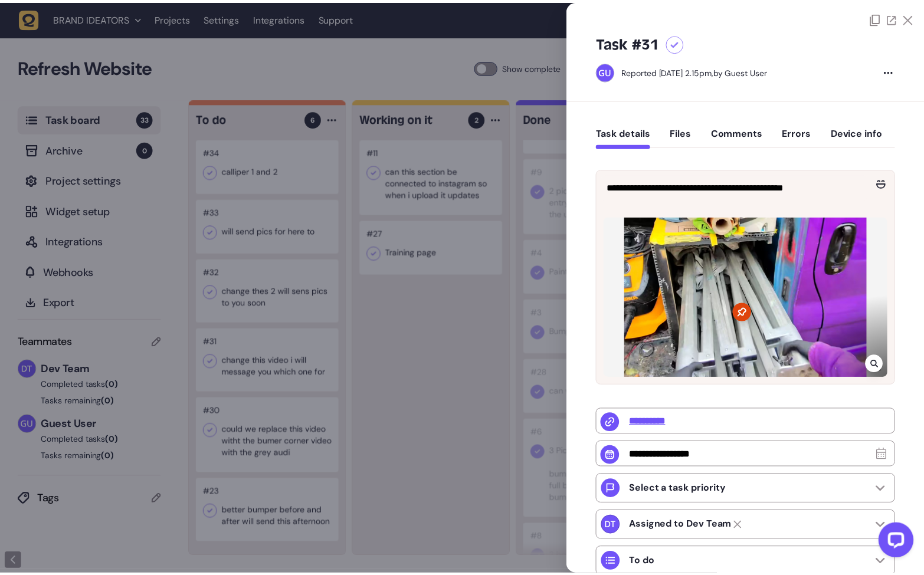
scroll to position [146, 0]
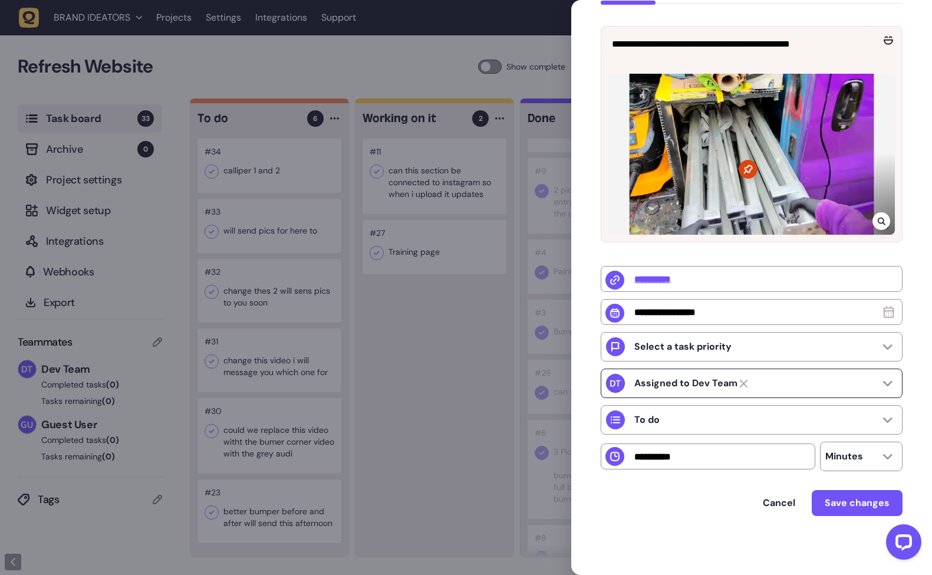
click at [888, 383] on icon at bounding box center [887, 383] width 9 height 5
click at [509, 388] on div at bounding box center [466, 287] width 932 height 575
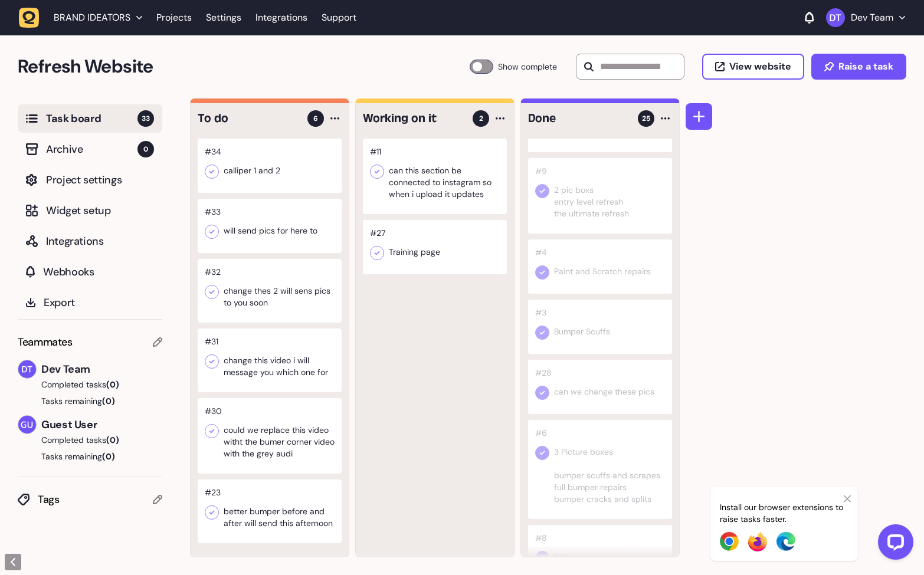
click at [269, 284] on div at bounding box center [270, 291] width 144 height 64
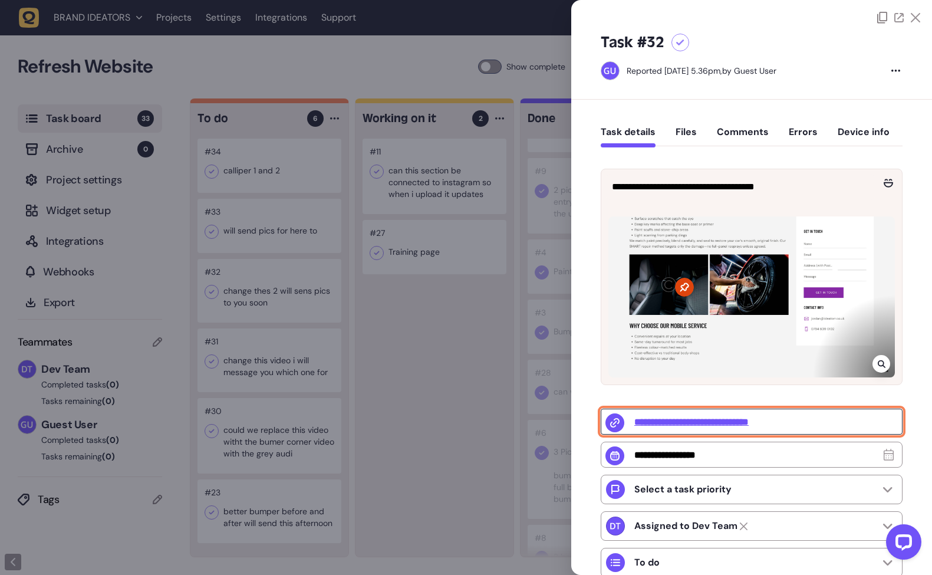
click at [682, 423] on input "**********" at bounding box center [752, 422] width 302 height 26
click at [705, 422] on input "**********" at bounding box center [752, 422] width 302 height 26
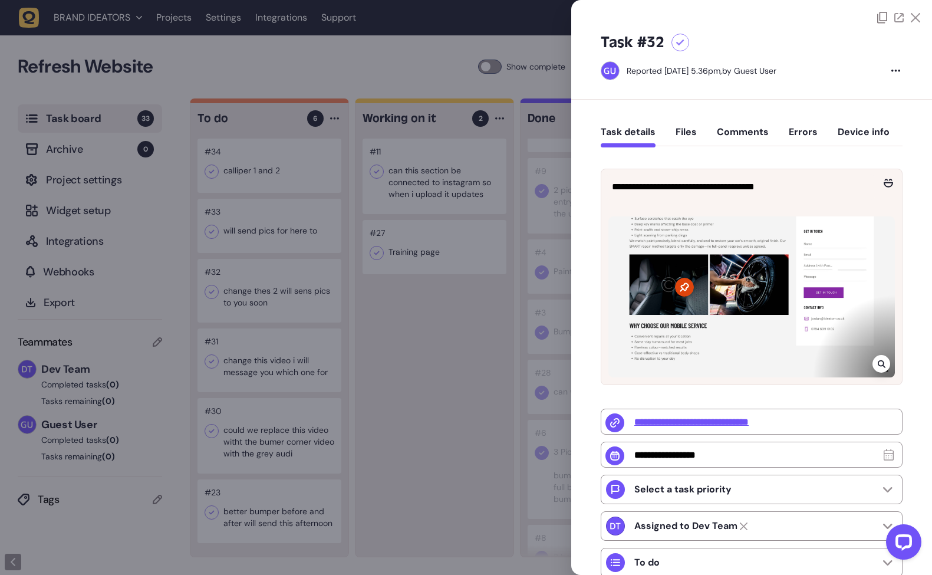
click at [684, 41] on icon at bounding box center [680, 43] width 8 height 6
click at [911, 18] on icon at bounding box center [915, 17] width 9 height 9
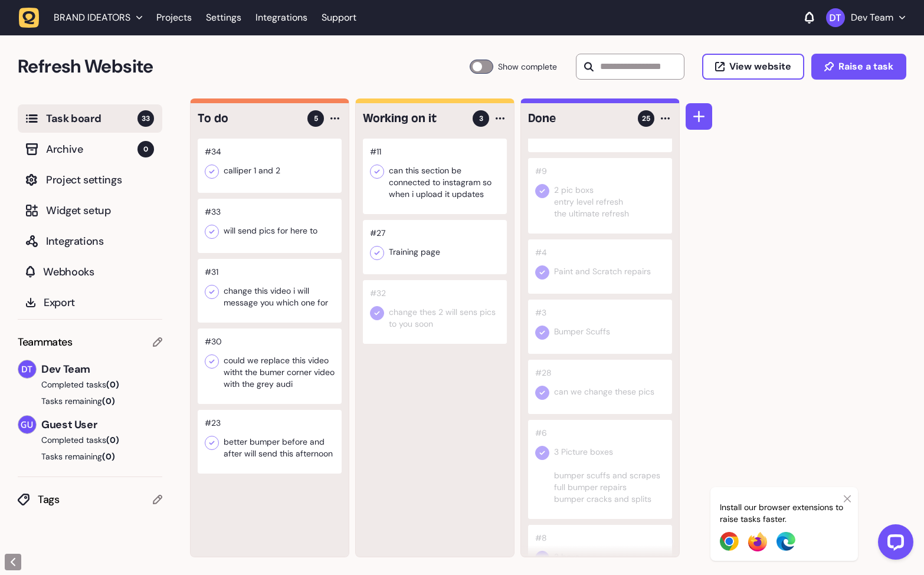
click at [280, 236] on div at bounding box center [270, 226] width 144 height 54
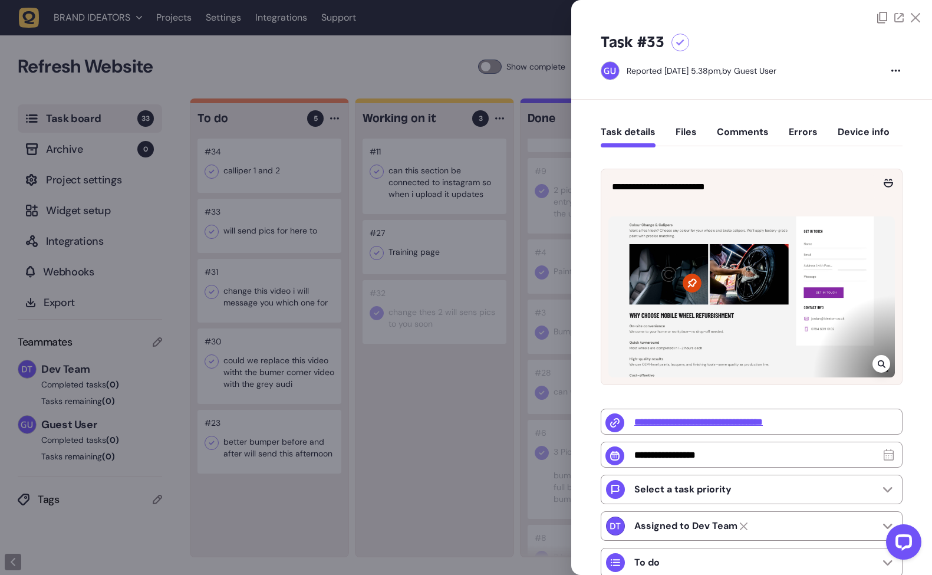
click at [268, 166] on div at bounding box center [466, 287] width 932 height 575
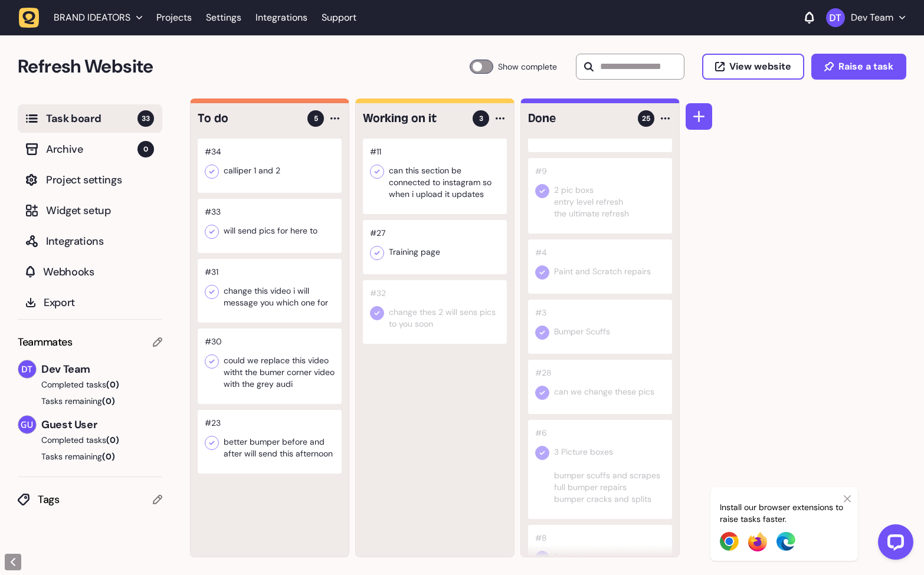
click at [268, 168] on div at bounding box center [270, 166] width 144 height 54
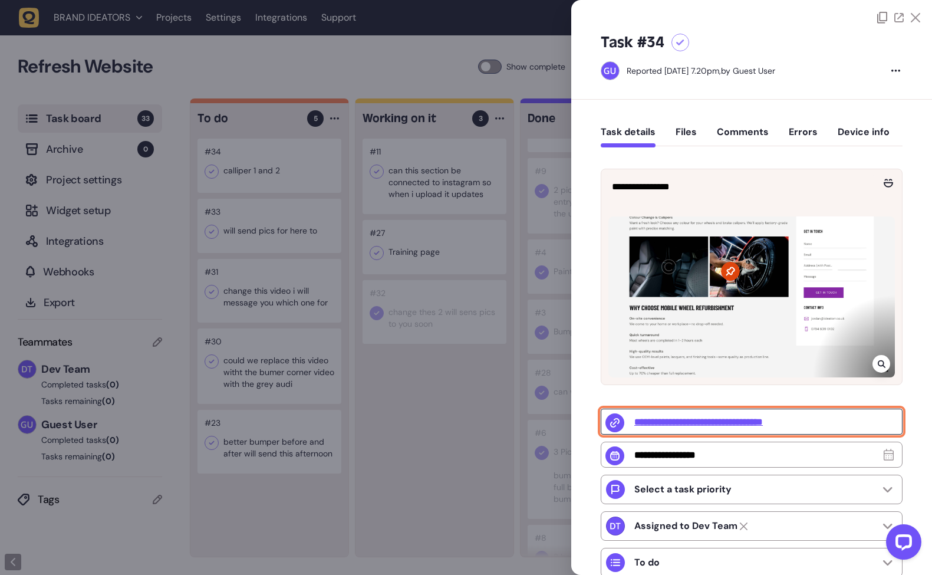
click at [720, 422] on input "**********" at bounding box center [752, 422] width 302 height 26
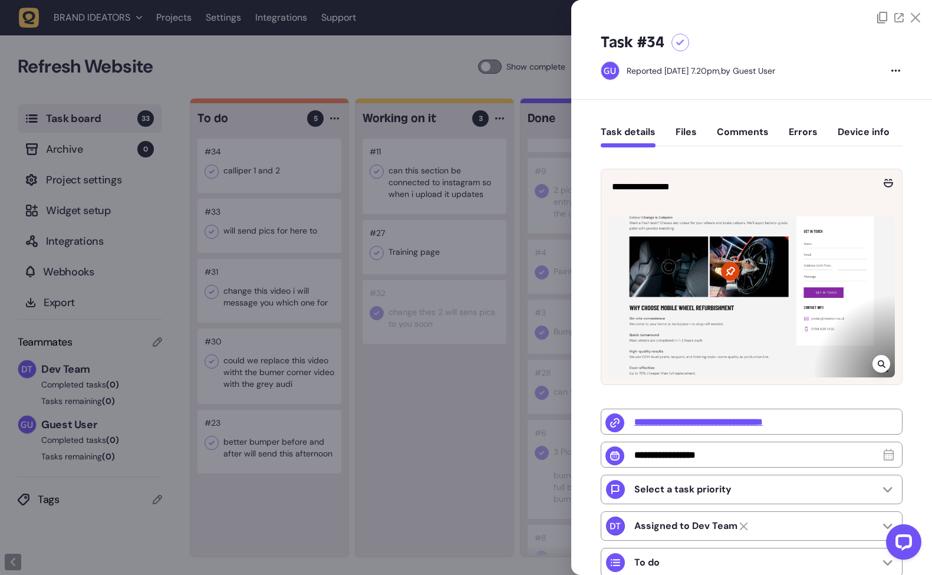
click at [684, 36] on div at bounding box center [681, 43] width 18 height 18
click at [914, 19] on icon at bounding box center [915, 17] width 9 height 9
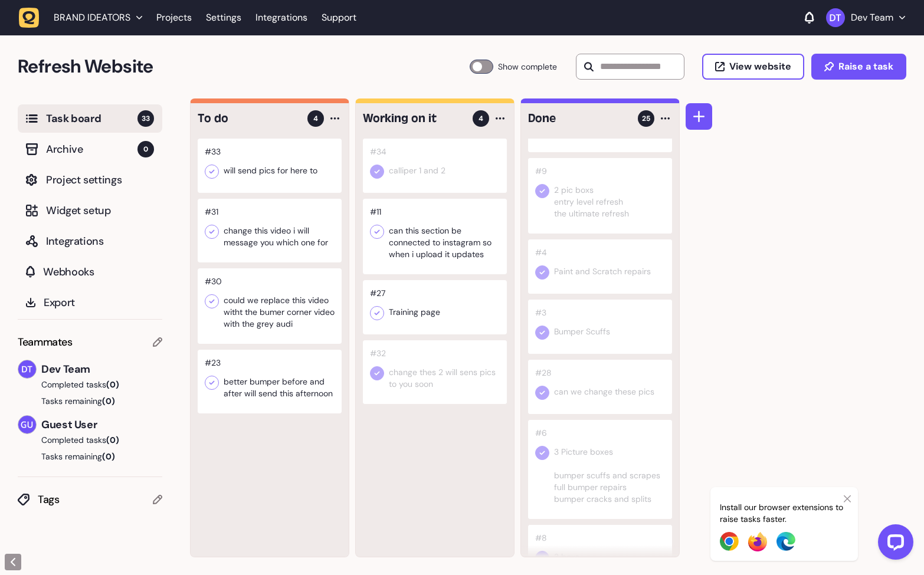
click at [280, 172] on div at bounding box center [270, 166] width 144 height 54
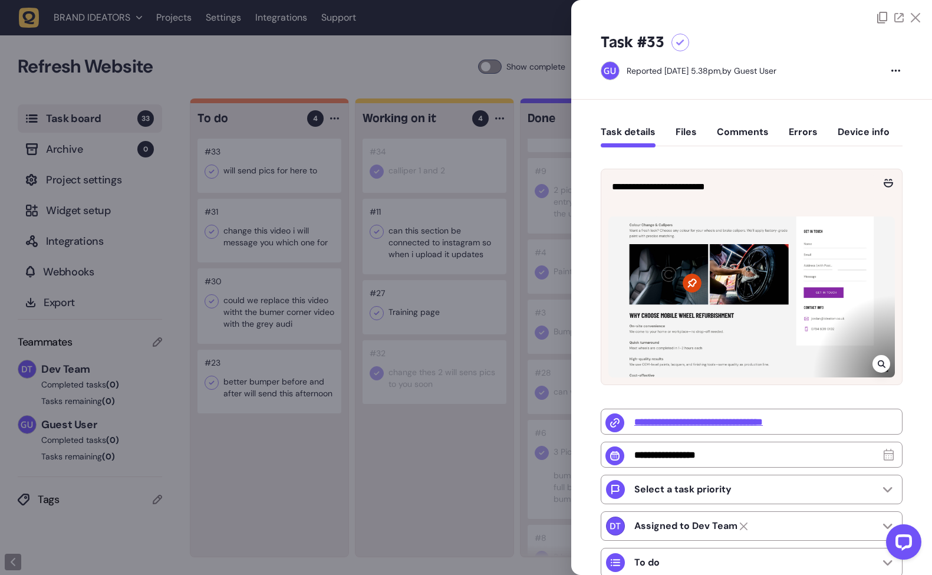
click at [911, 21] on icon at bounding box center [915, 17] width 9 height 9
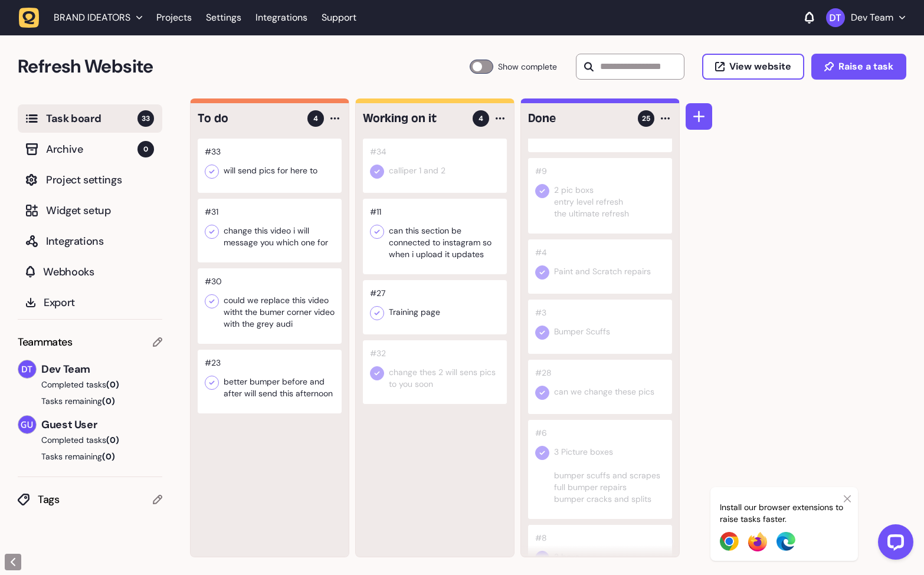
click at [216, 174] on icon at bounding box center [212, 172] width 12 height 12
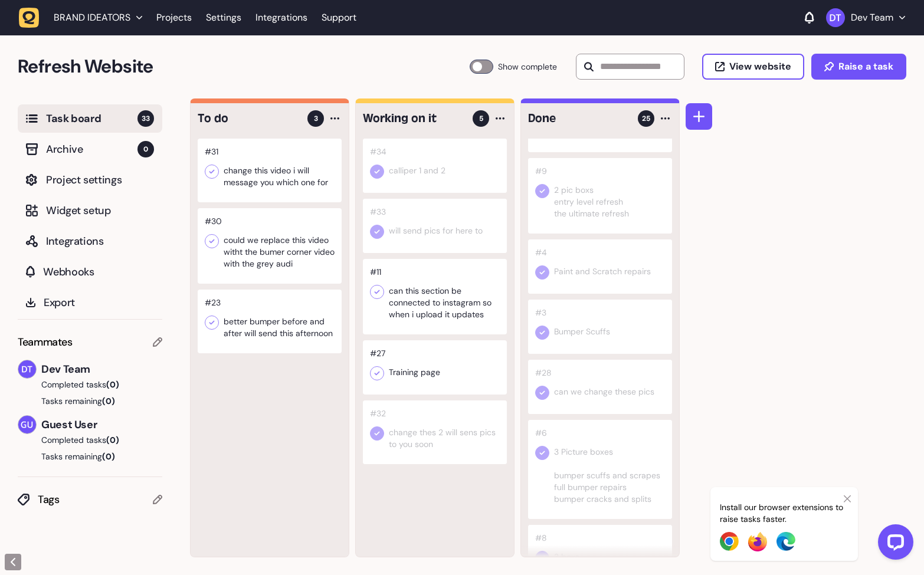
click at [267, 340] on div at bounding box center [270, 322] width 144 height 64
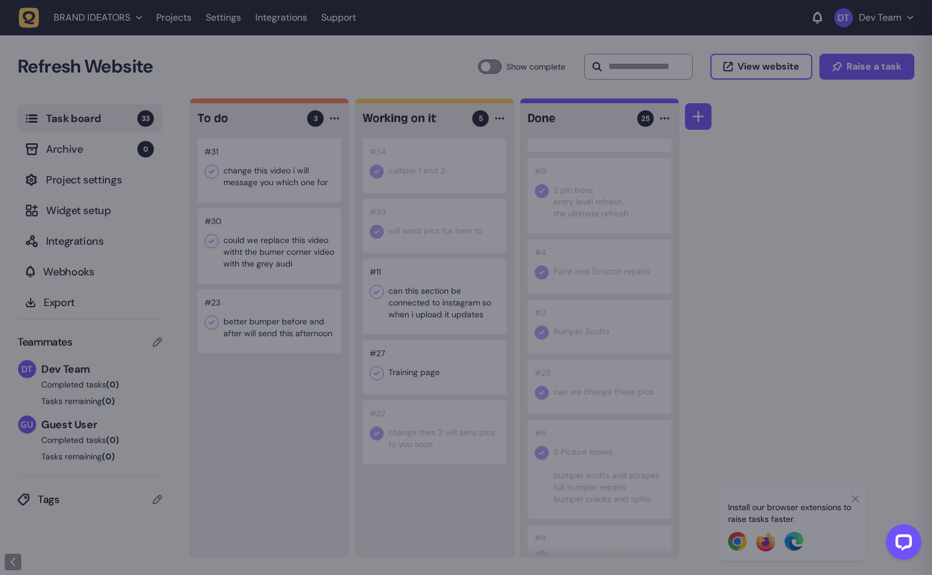
type input "**********"
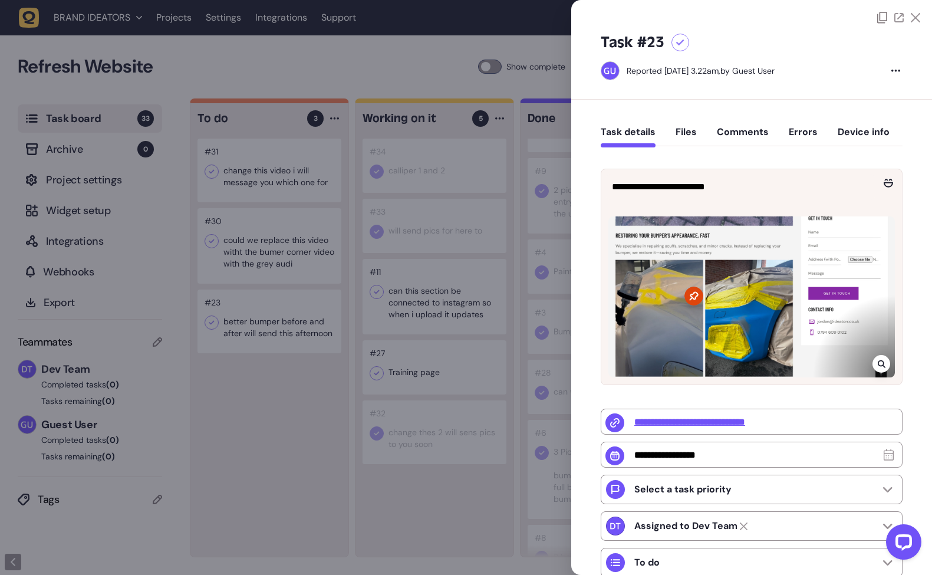
click at [912, 17] on icon at bounding box center [915, 17] width 9 height 9
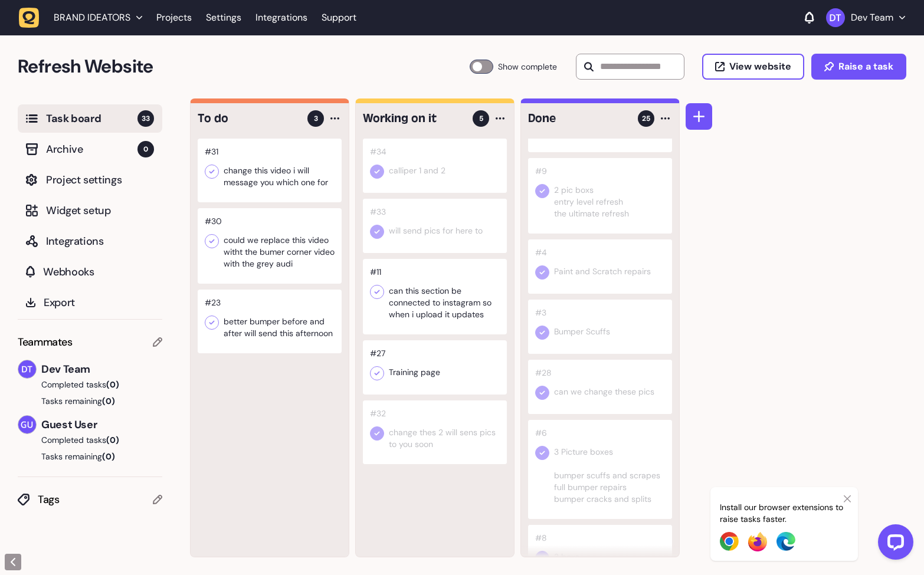
click at [295, 259] on div at bounding box center [270, 245] width 144 height 75
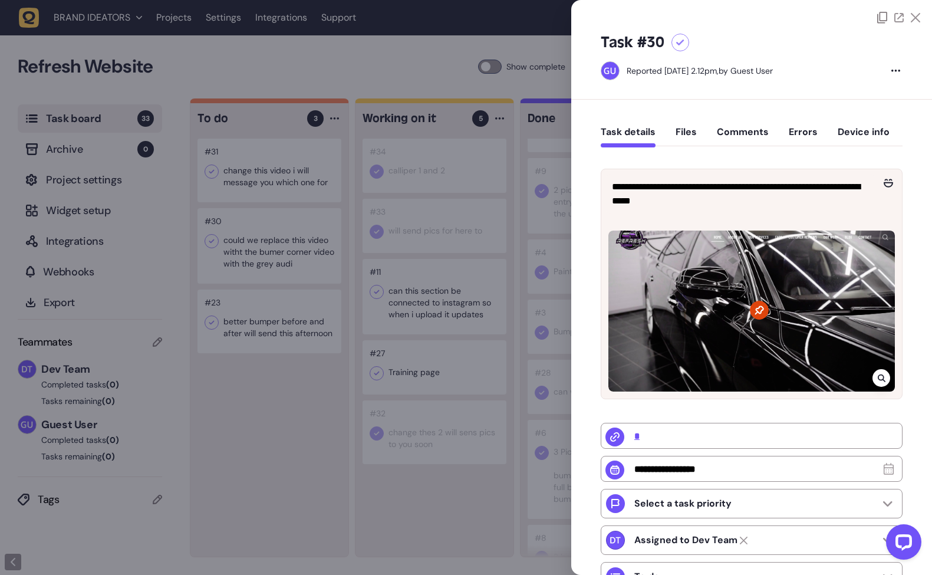
drag, startPoint x: 310, startPoint y: 216, endPoint x: 287, endPoint y: 186, distance: 38.7
click at [309, 215] on div at bounding box center [466, 287] width 932 height 575
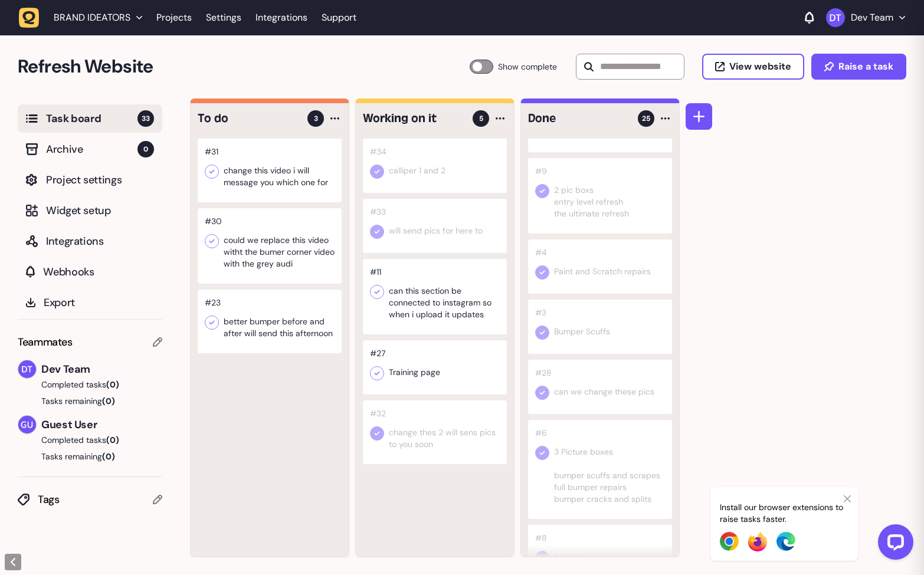
click at [287, 185] on div at bounding box center [270, 171] width 144 height 64
